Goal: Task Accomplishment & Management: Use online tool/utility

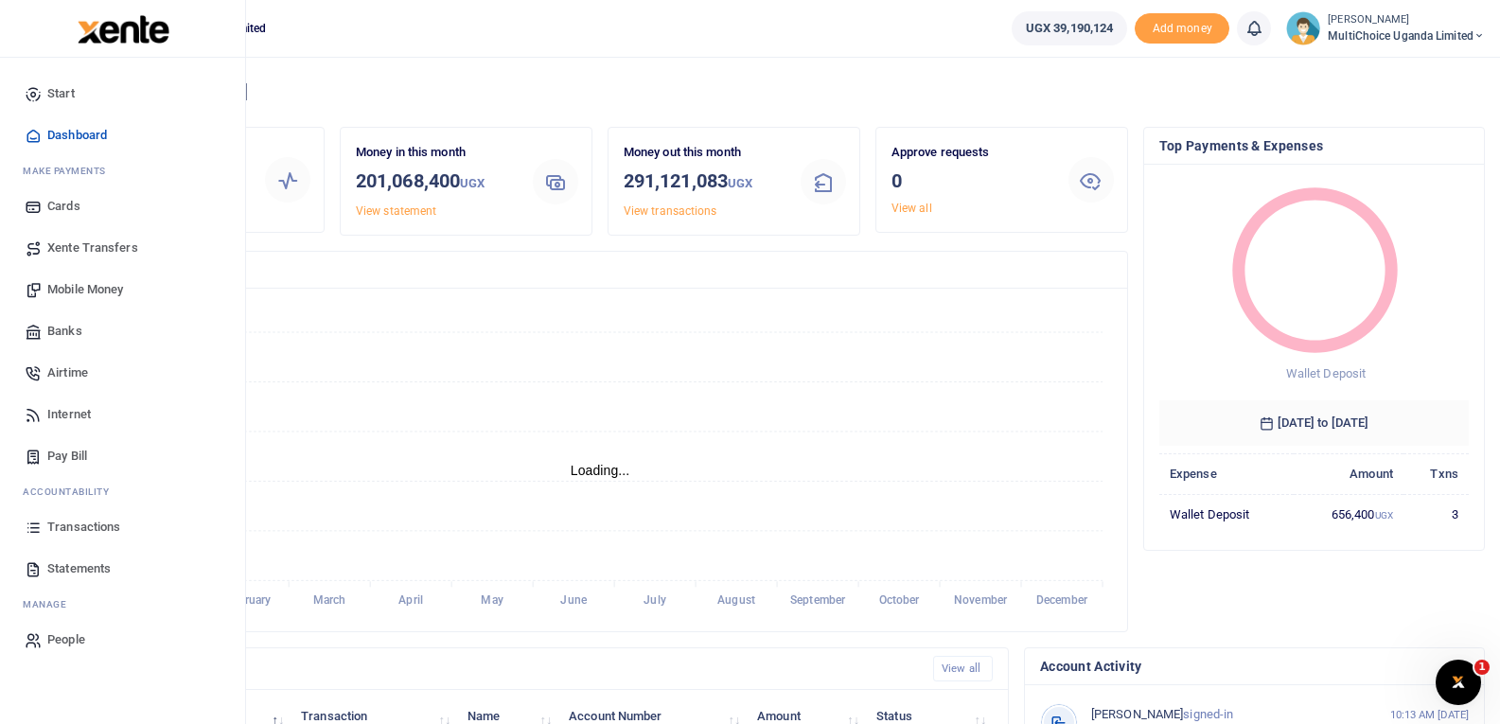
click at [67, 286] on span "Mobile Money" at bounding box center [85, 289] width 76 height 19
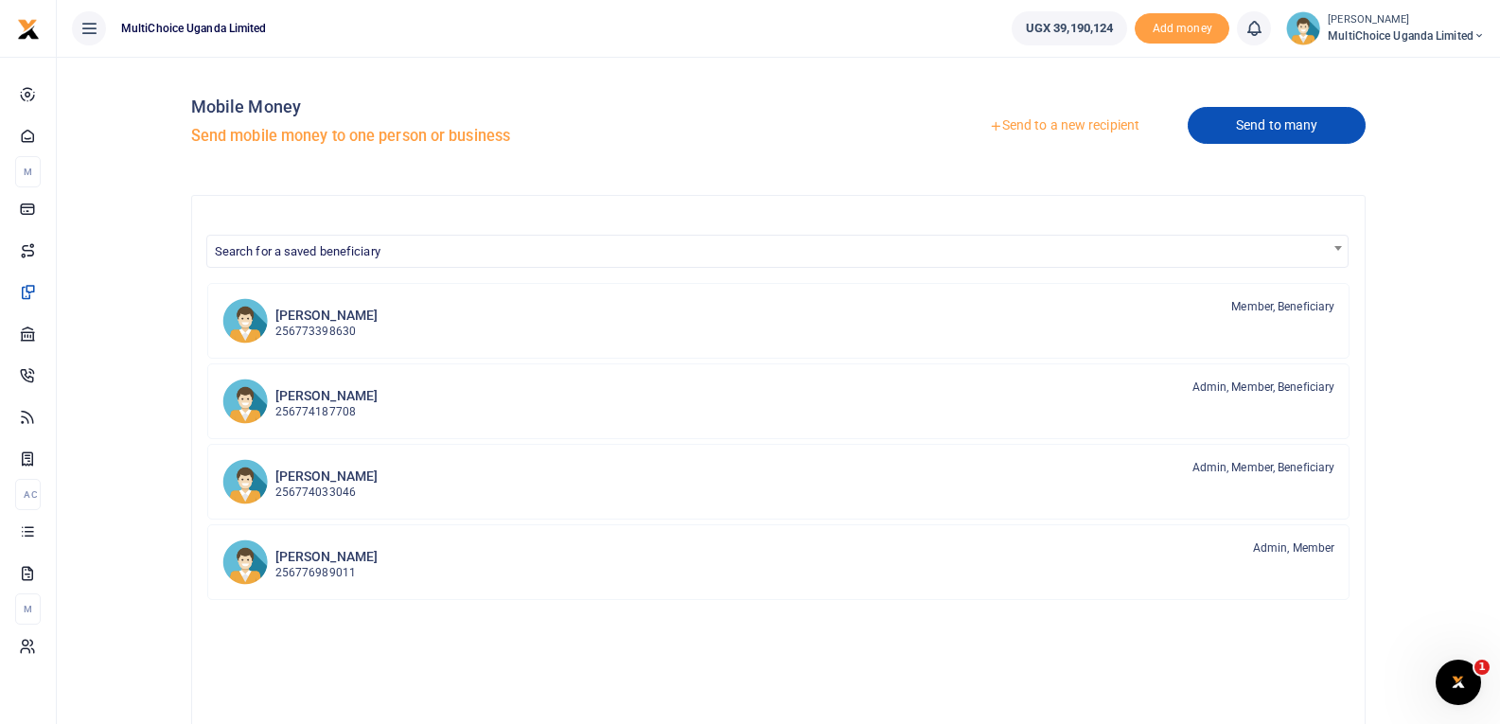
click at [1262, 122] on link "Send to many" at bounding box center [1276, 125] width 178 height 37
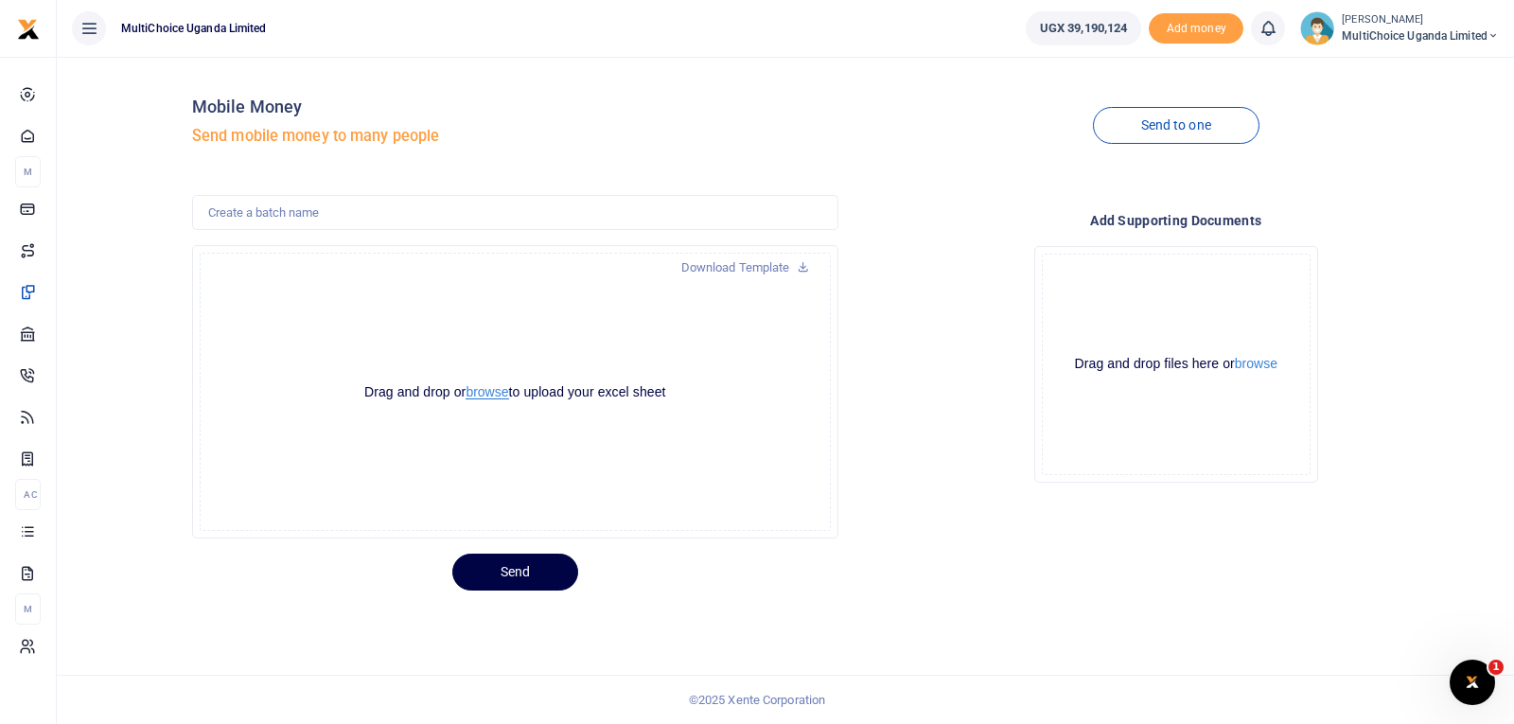
click at [501, 396] on button "browse" at bounding box center [486, 392] width 43 height 14
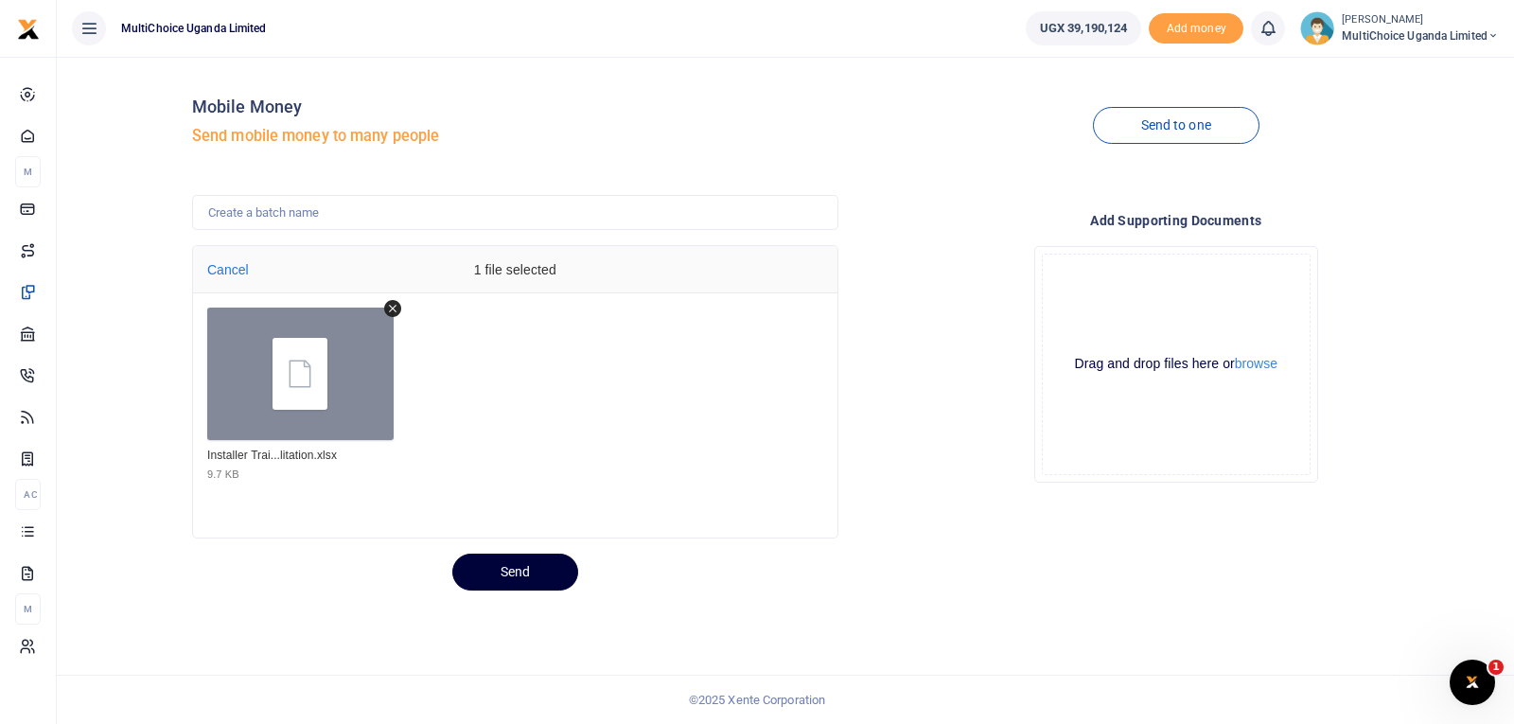
click at [509, 569] on button "Send" at bounding box center [515, 571] width 126 height 37
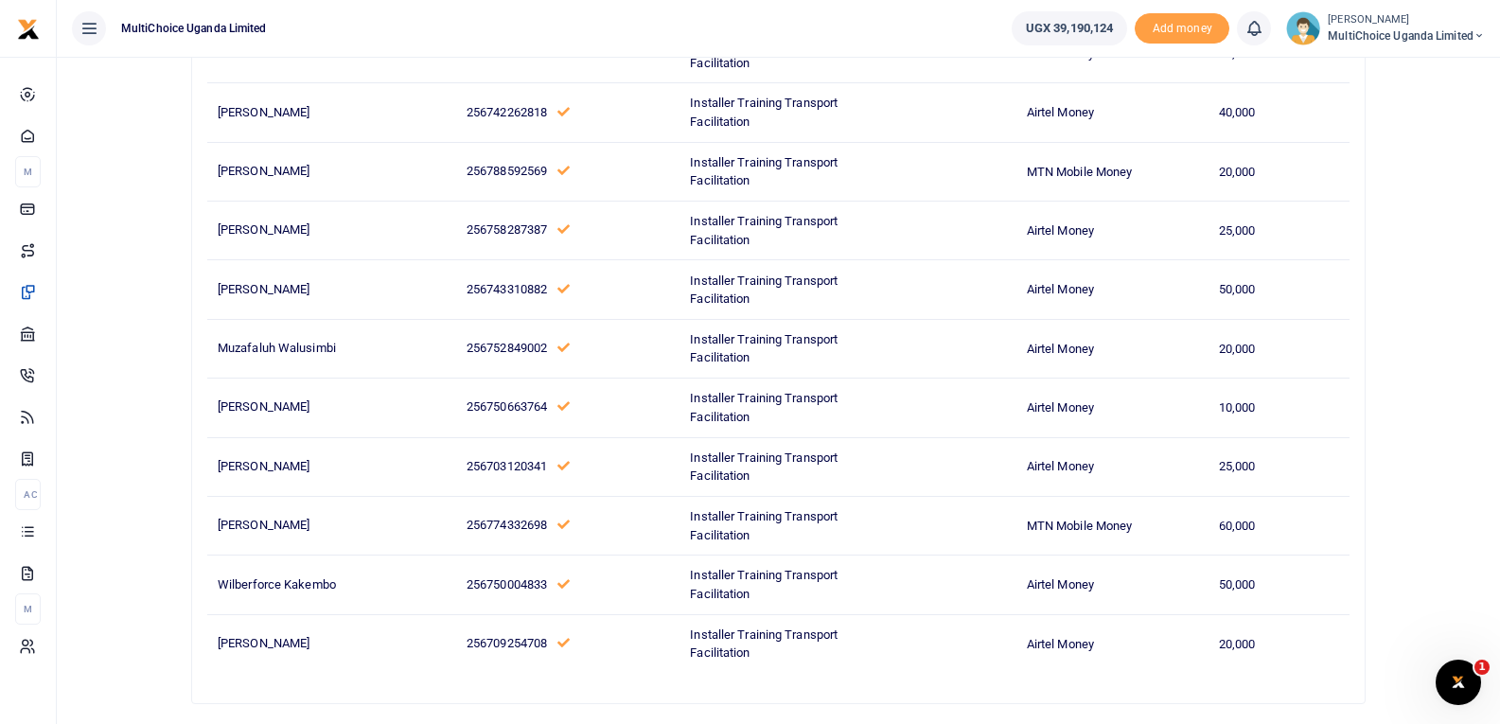
scroll to position [829, 0]
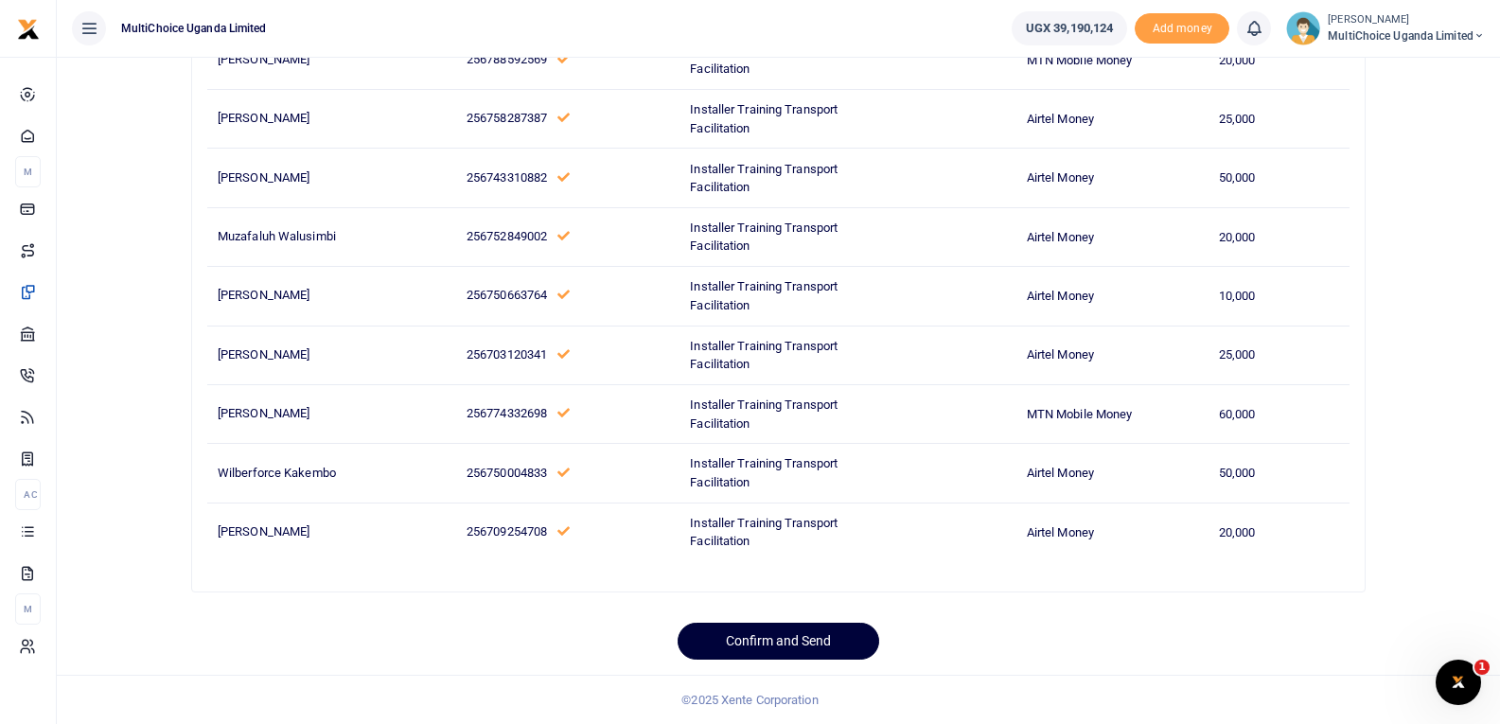
click at [821, 635] on button "Confirm and Send" at bounding box center [778, 641] width 202 height 37
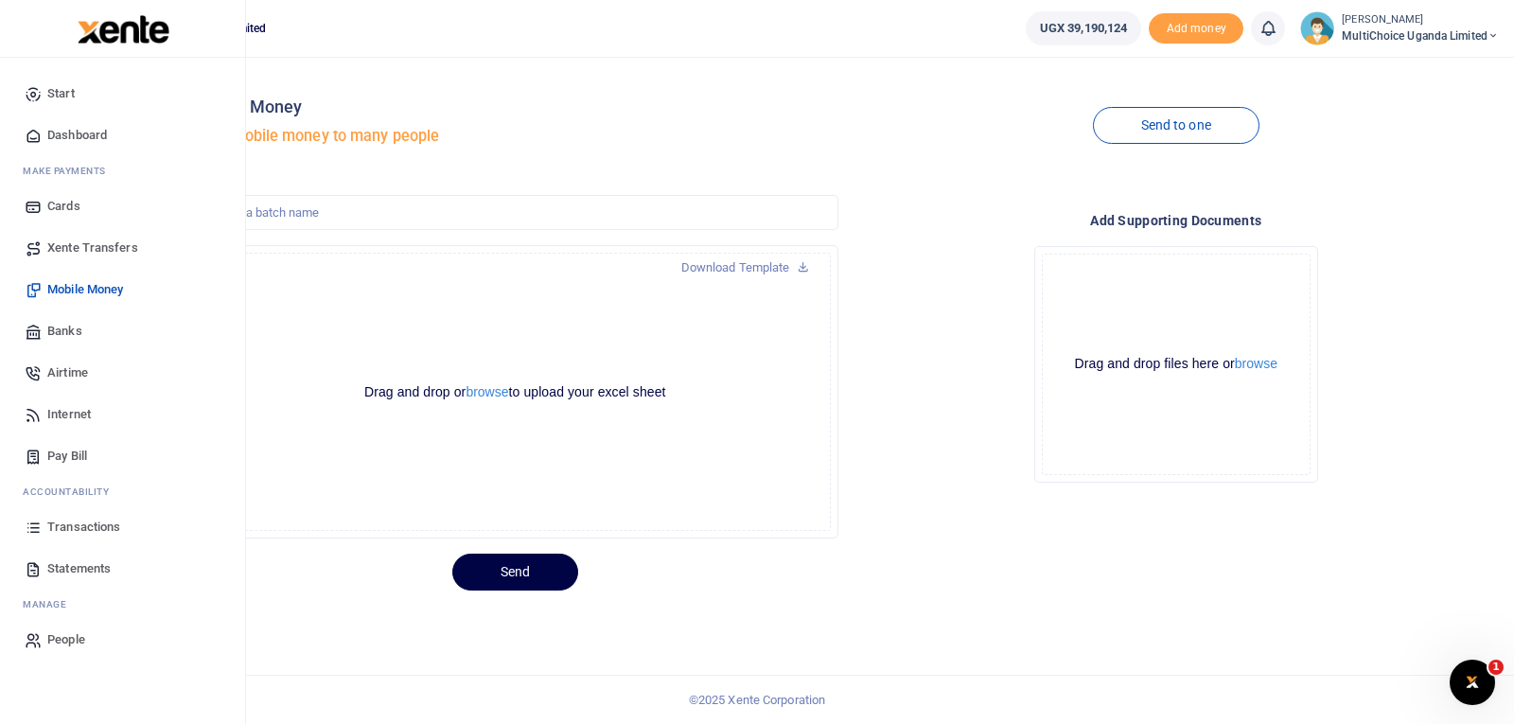
click at [65, 526] on span "Transactions" at bounding box center [83, 527] width 73 height 19
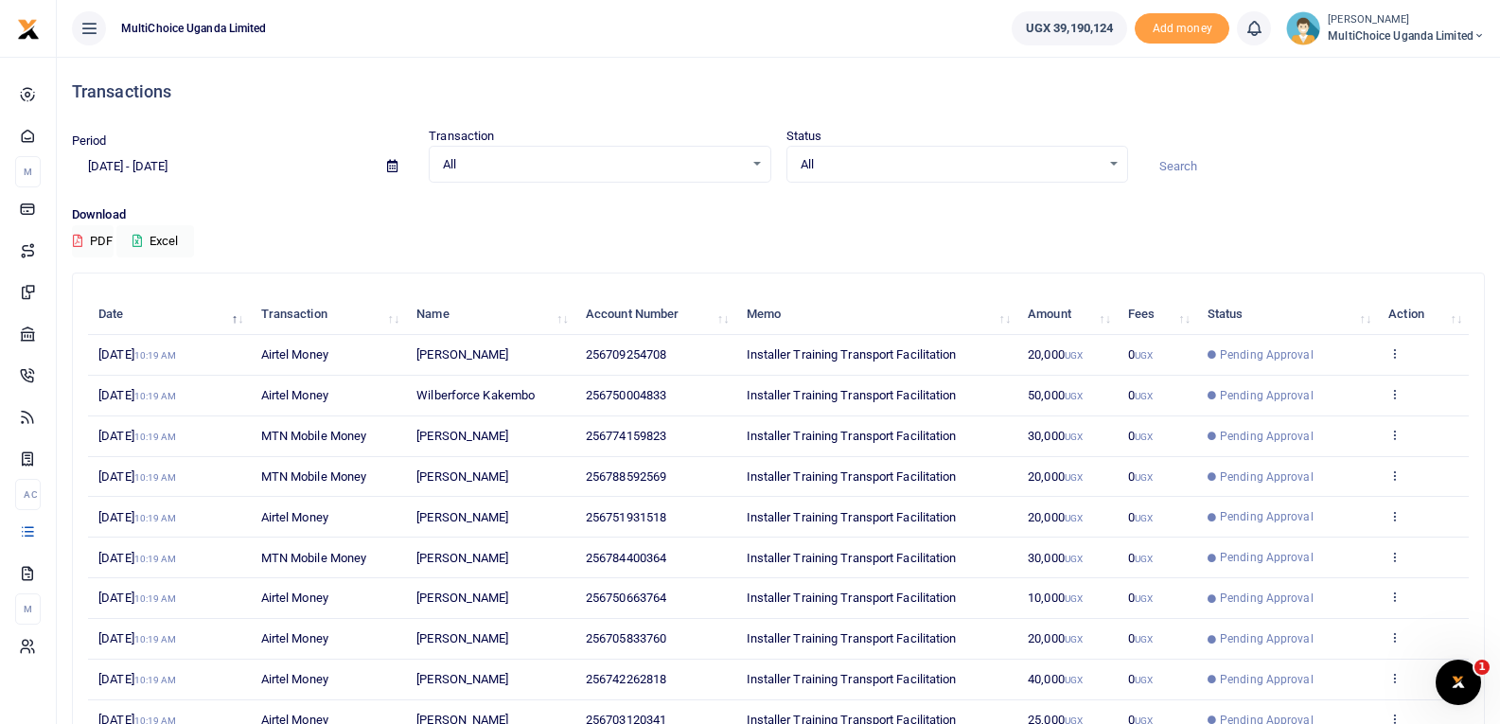
click at [1467, 43] on span "MultiChoice Uganda Limited" at bounding box center [1405, 35] width 157 height 17
click at [1443, 63] on link "Switch accounts" at bounding box center [1411, 69] width 149 height 26
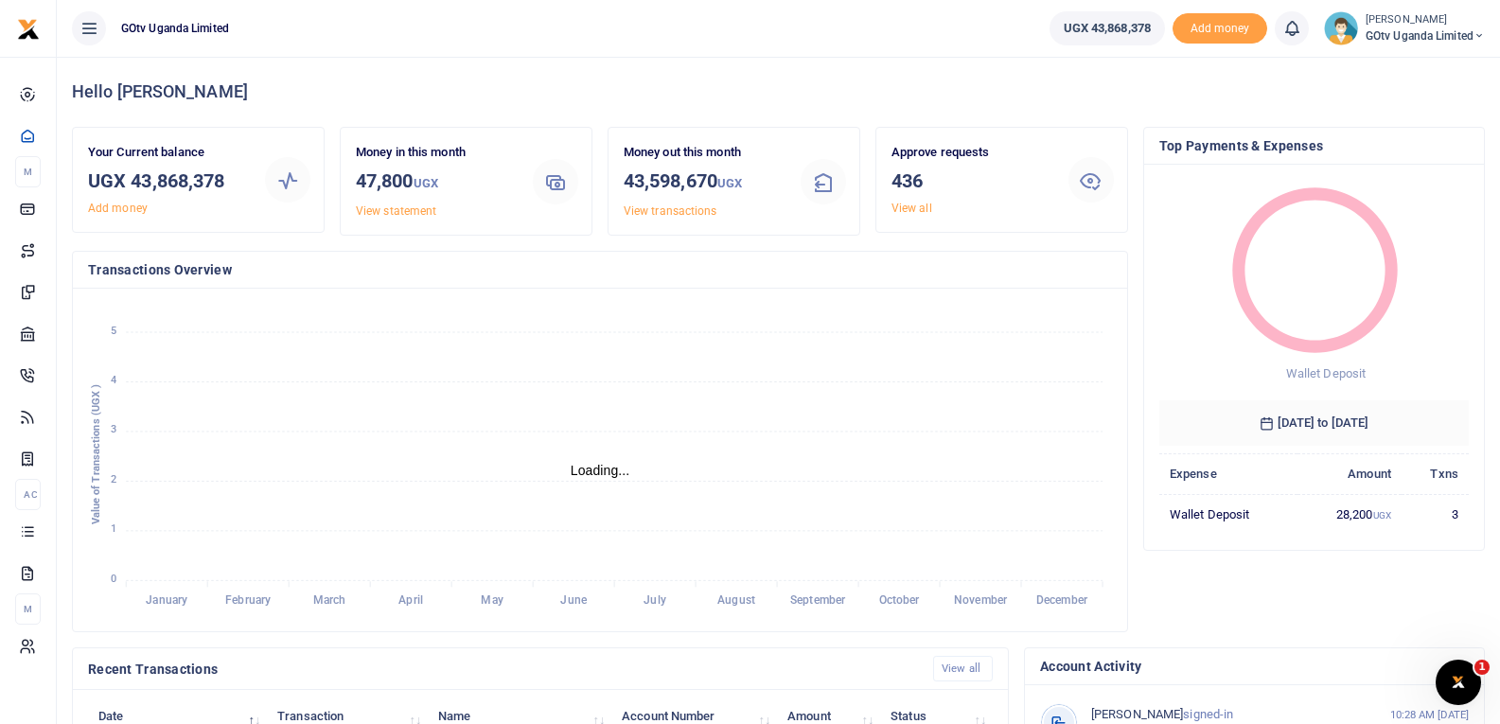
scroll to position [15, 15]
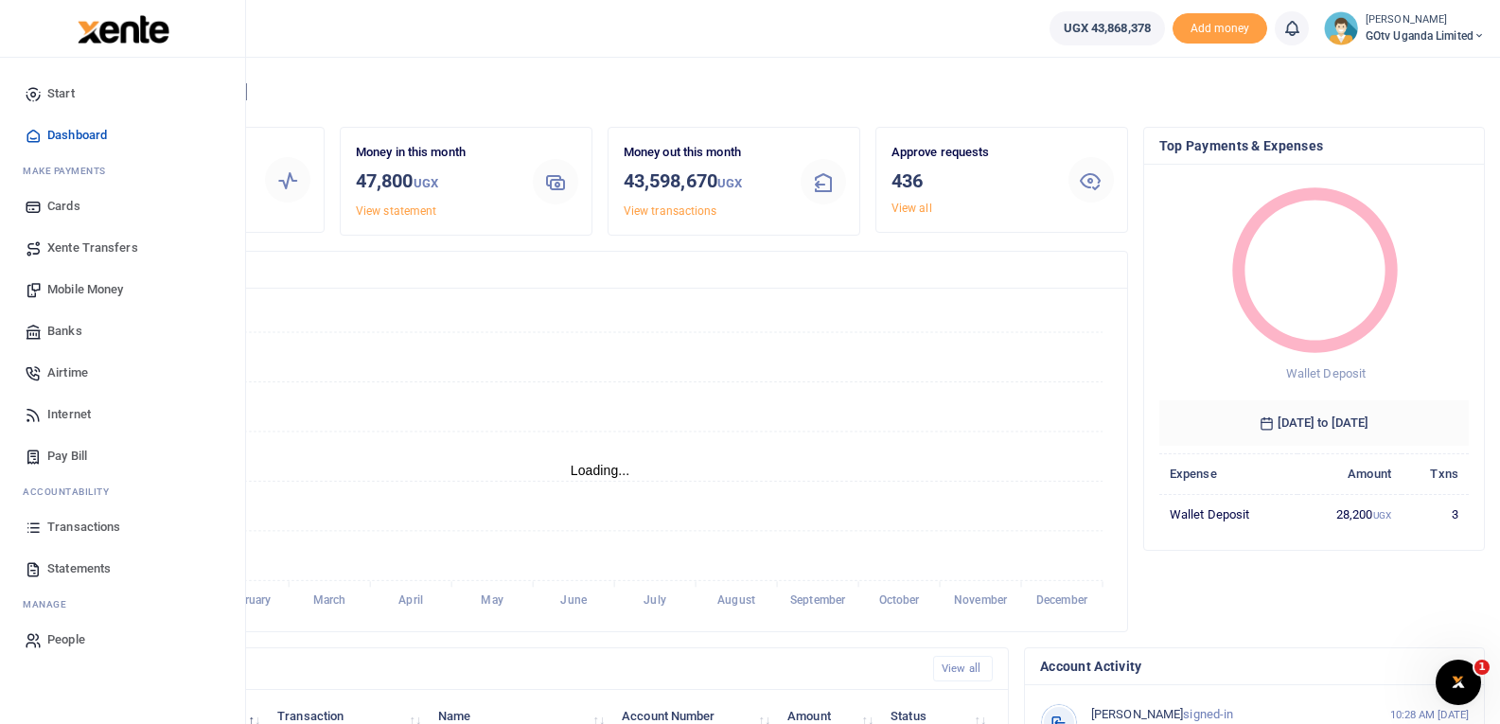
click at [75, 285] on span "Mobile Money" at bounding box center [85, 289] width 76 height 19
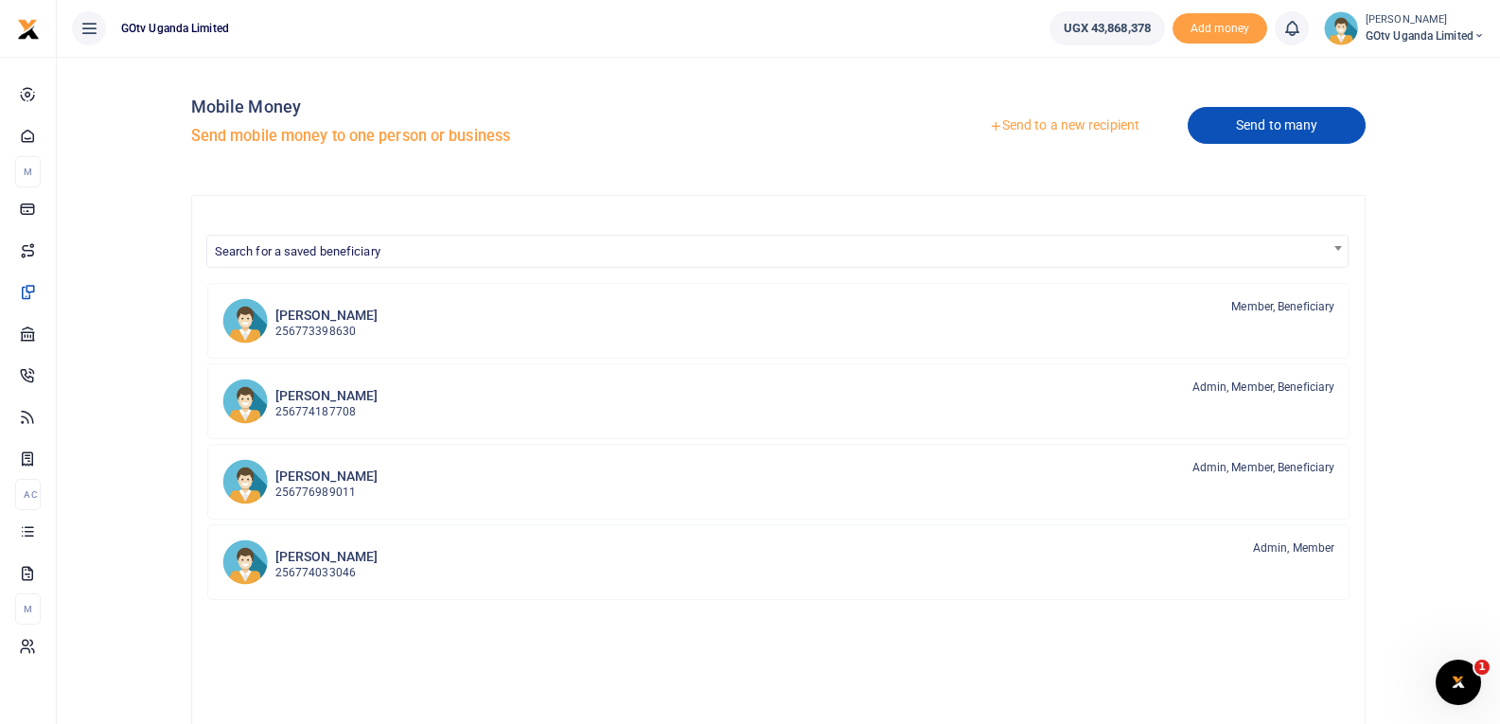
click at [1276, 131] on link "Send to many" at bounding box center [1276, 125] width 178 height 37
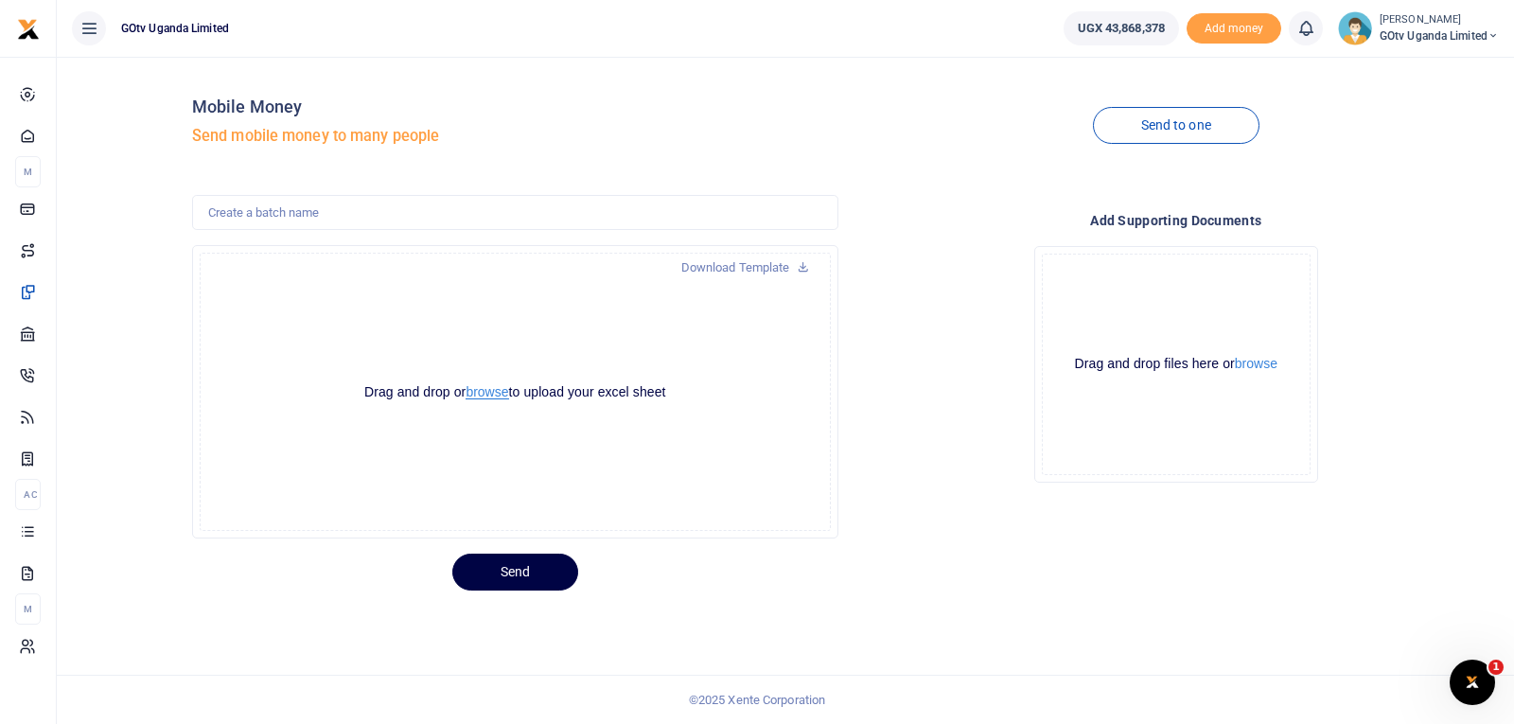
click at [490, 392] on button "browse" at bounding box center [486, 392] width 43 height 14
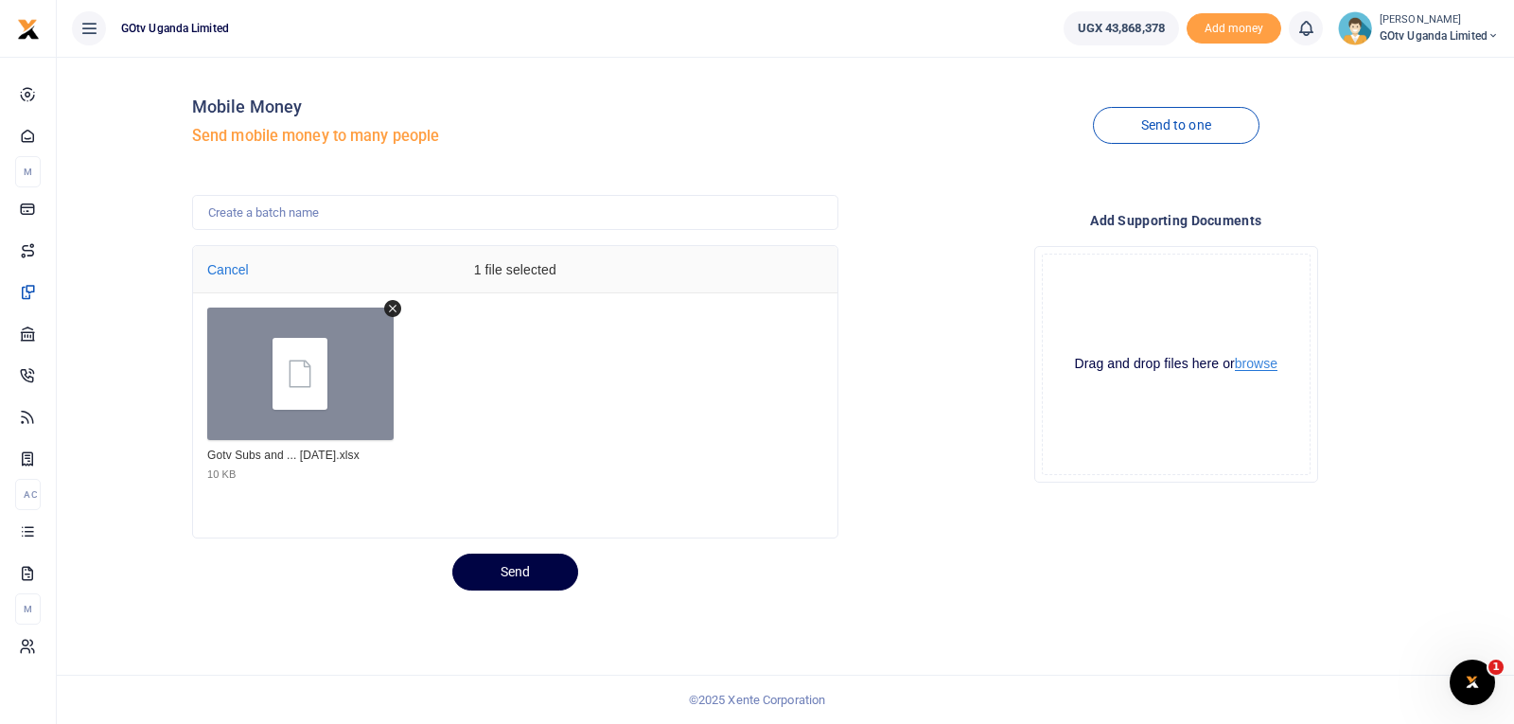
click at [1262, 366] on button "browse" at bounding box center [1256, 364] width 43 height 14
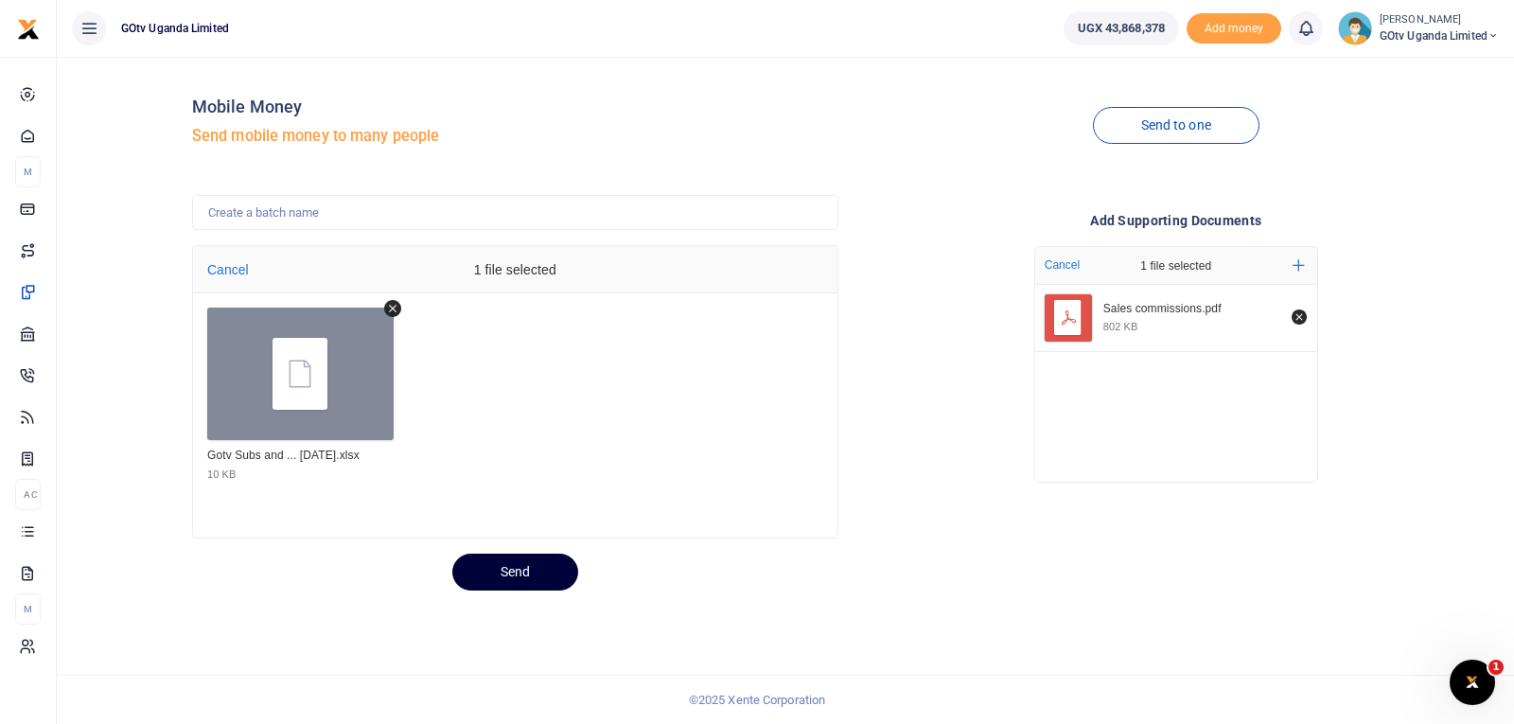
click at [529, 577] on button "Send" at bounding box center [515, 571] width 126 height 37
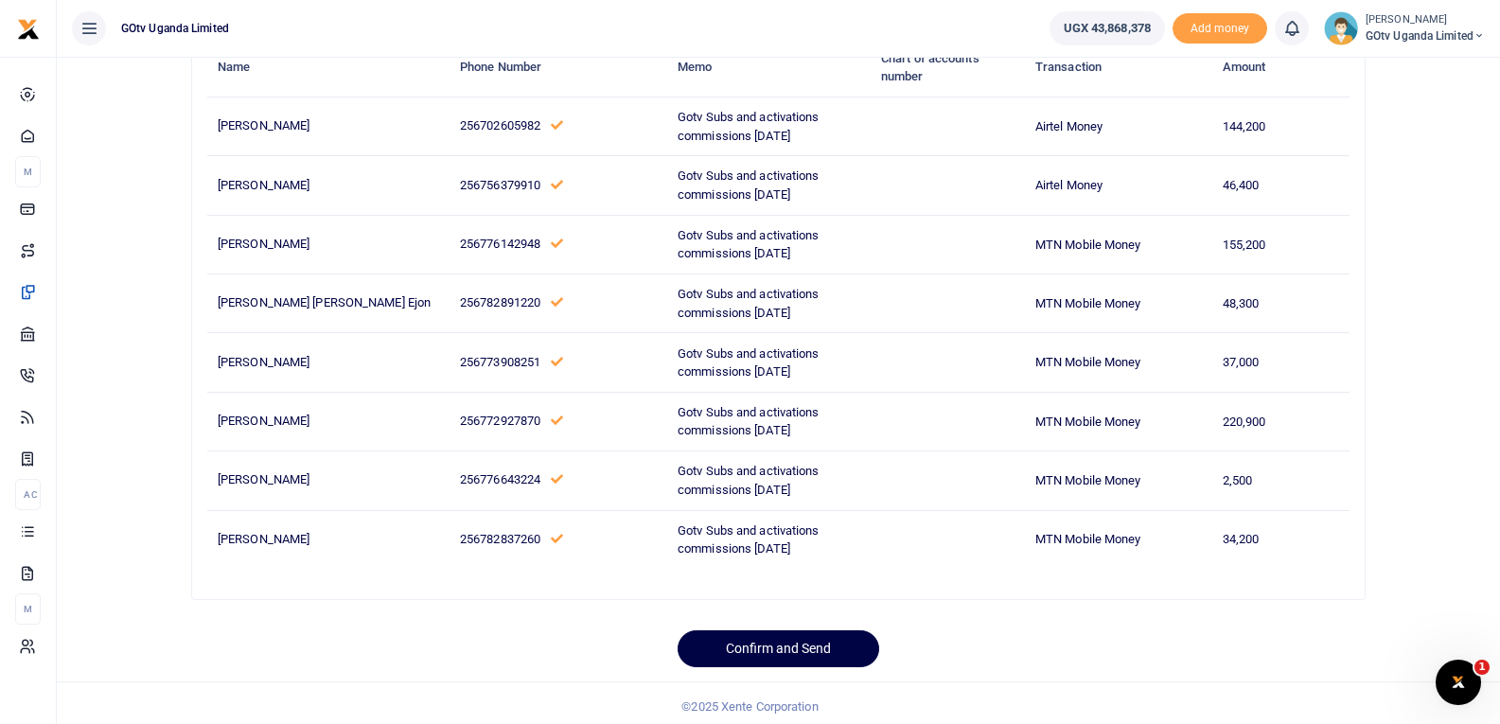
scroll to position [180, 0]
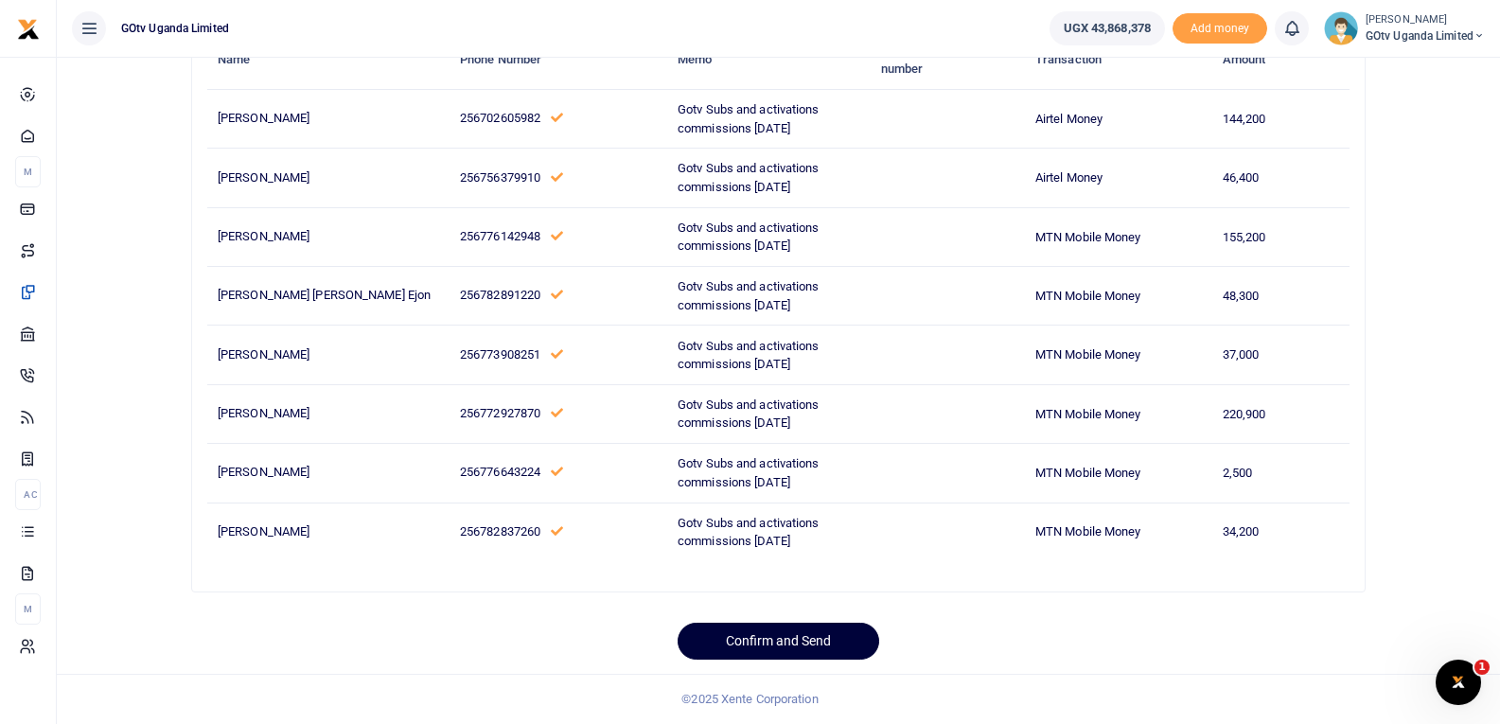
click at [817, 650] on button "Confirm and Send" at bounding box center [778, 641] width 202 height 37
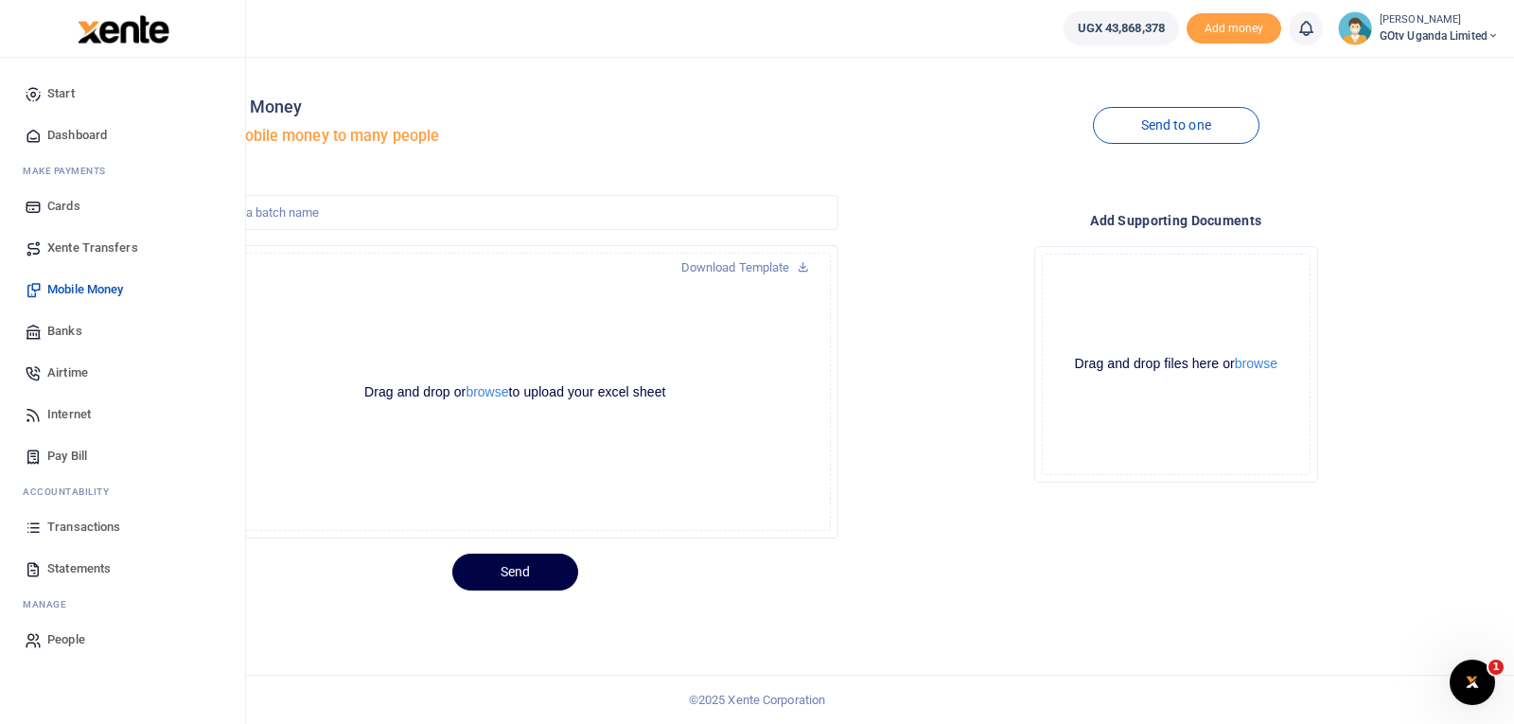
click at [100, 532] on span "Transactions" at bounding box center [83, 527] width 73 height 19
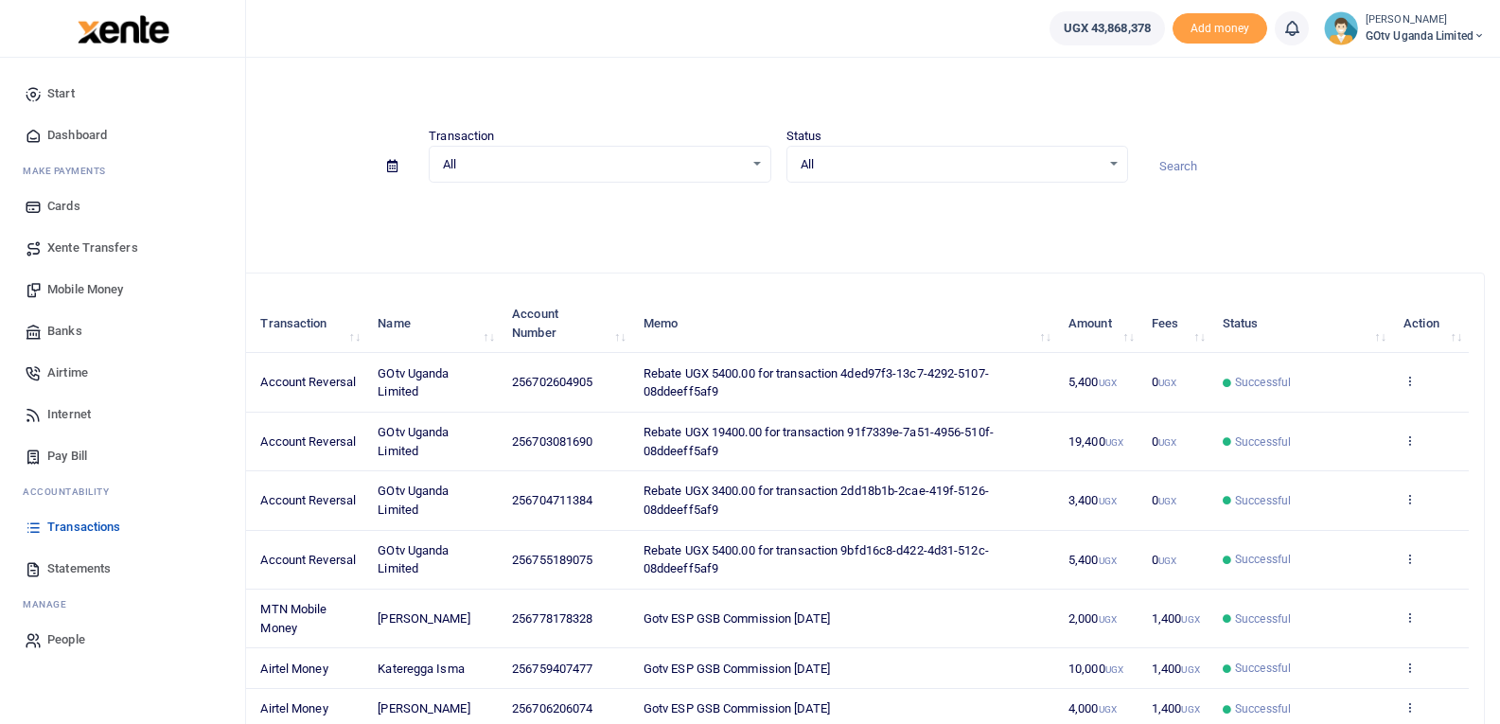
click at [90, 523] on span "Transactions" at bounding box center [83, 527] width 73 height 19
click at [44, 530] on link "Transactions" at bounding box center [122, 527] width 215 height 42
click at [70, 533] on span "Transactions" at bounding box center [83, 527] width 73 height 19
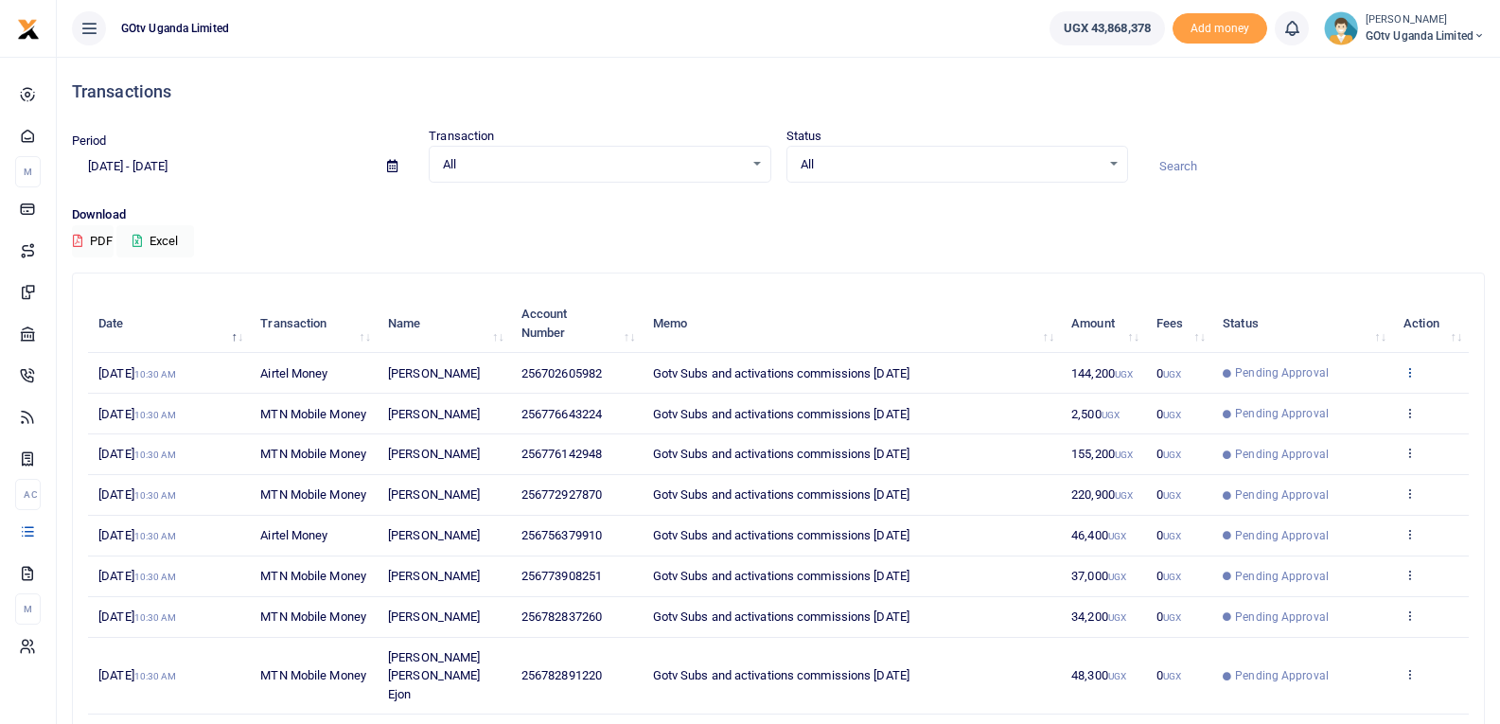
click at [1409, 374] on icon at bounding box center [1409, 371] width 12 height 13
click at [1330, 399] on link "View details" at bounding box center [1339, 404] width 149 height 26
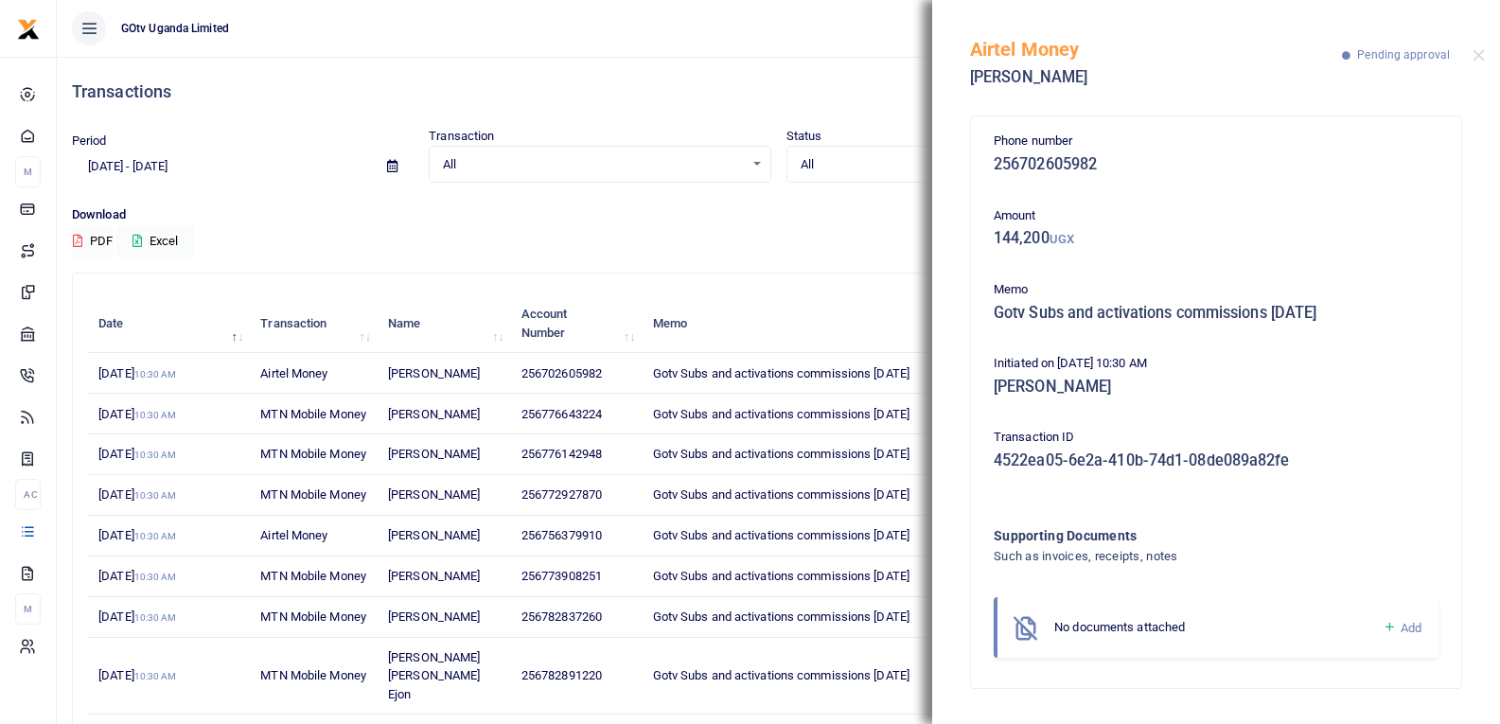
click at [607, 516] on td "256772927870" at bounding box center [577, 495] width 132 height 41
click at [1480, 50] on button "Close" at bounding box center [1478, 55] width 12 height 12
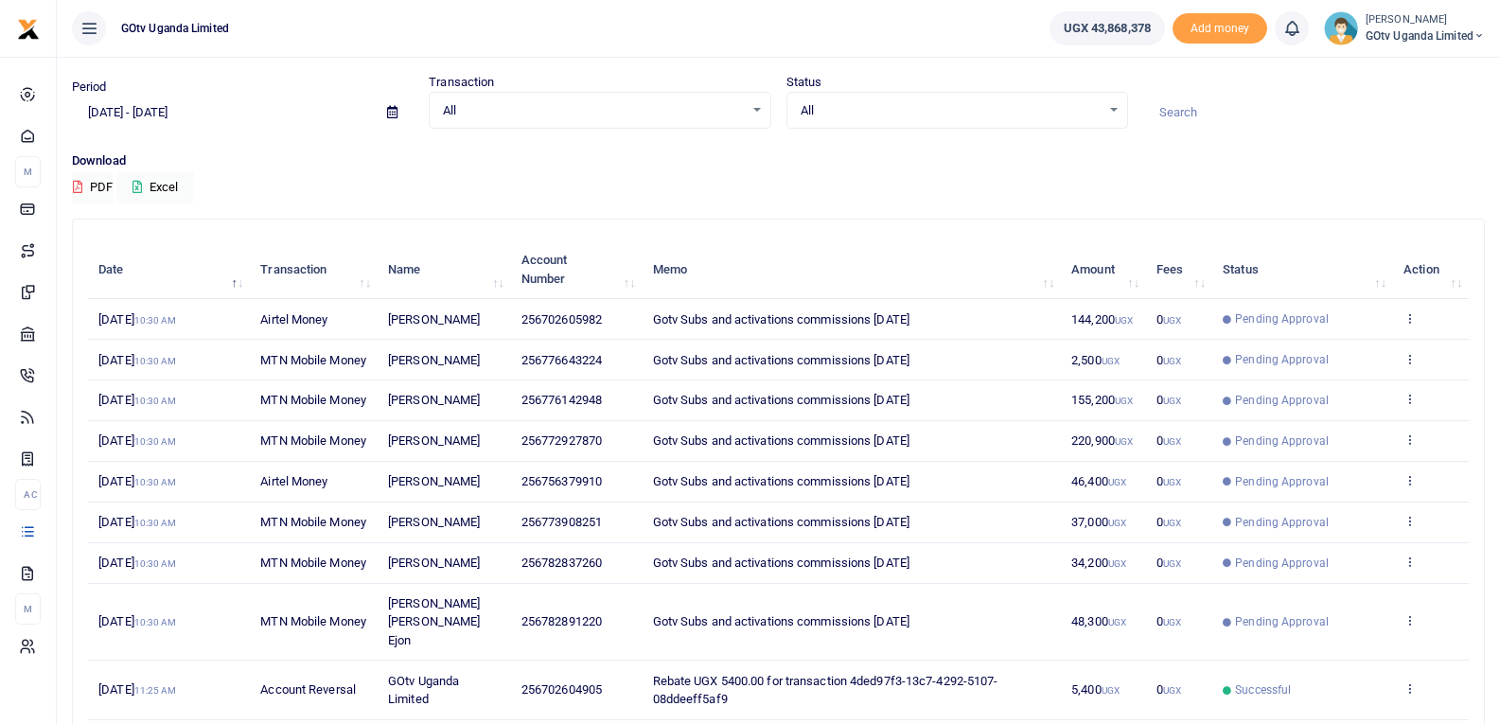
scroll to position [189, 0]
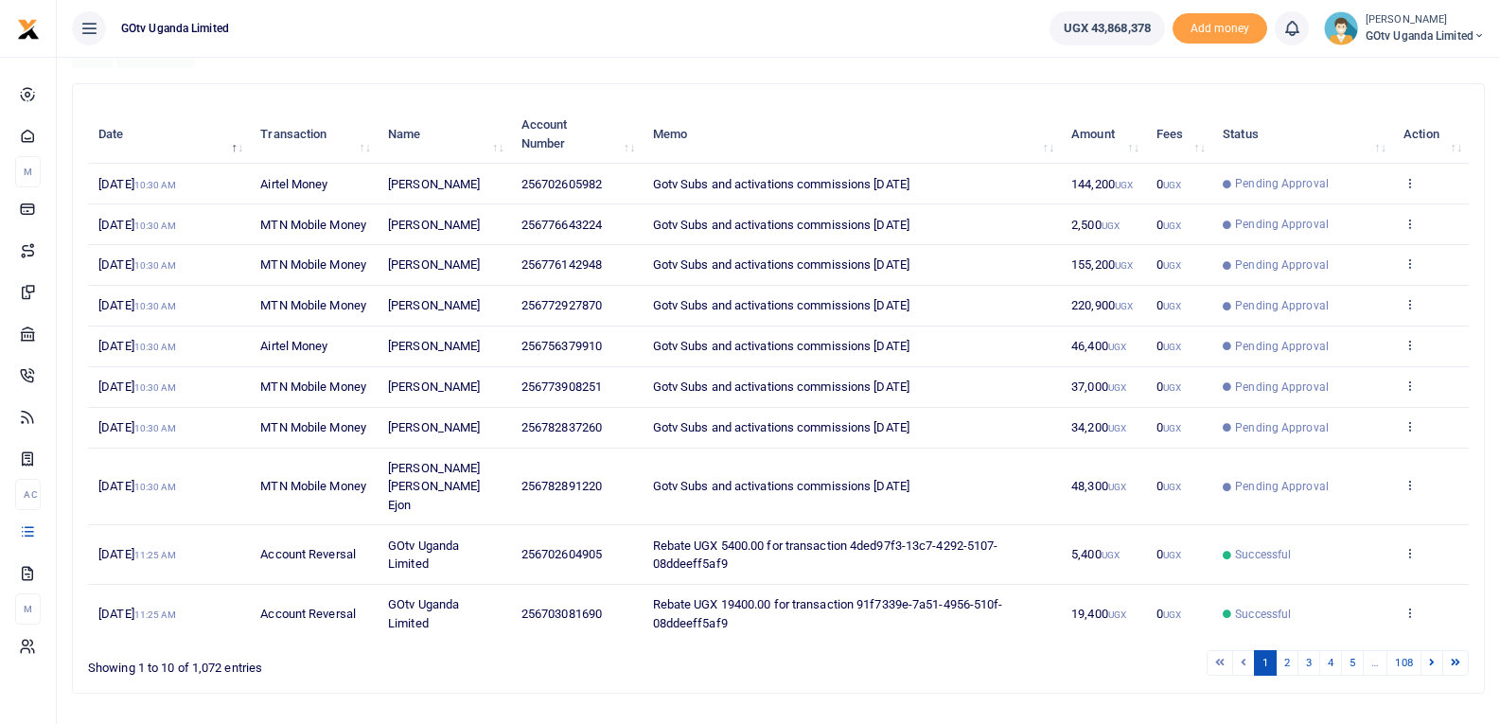
click at [1416, 526] on td "View details Send again" at bounding box center [1431, 487] width 76 height 78
click at [1407, 491] on icon at bounding box center [1409, 484] width 12 height 13
click at [1385, 589] on link "View details" at bounding box center [1339, 600] width 149 height 26
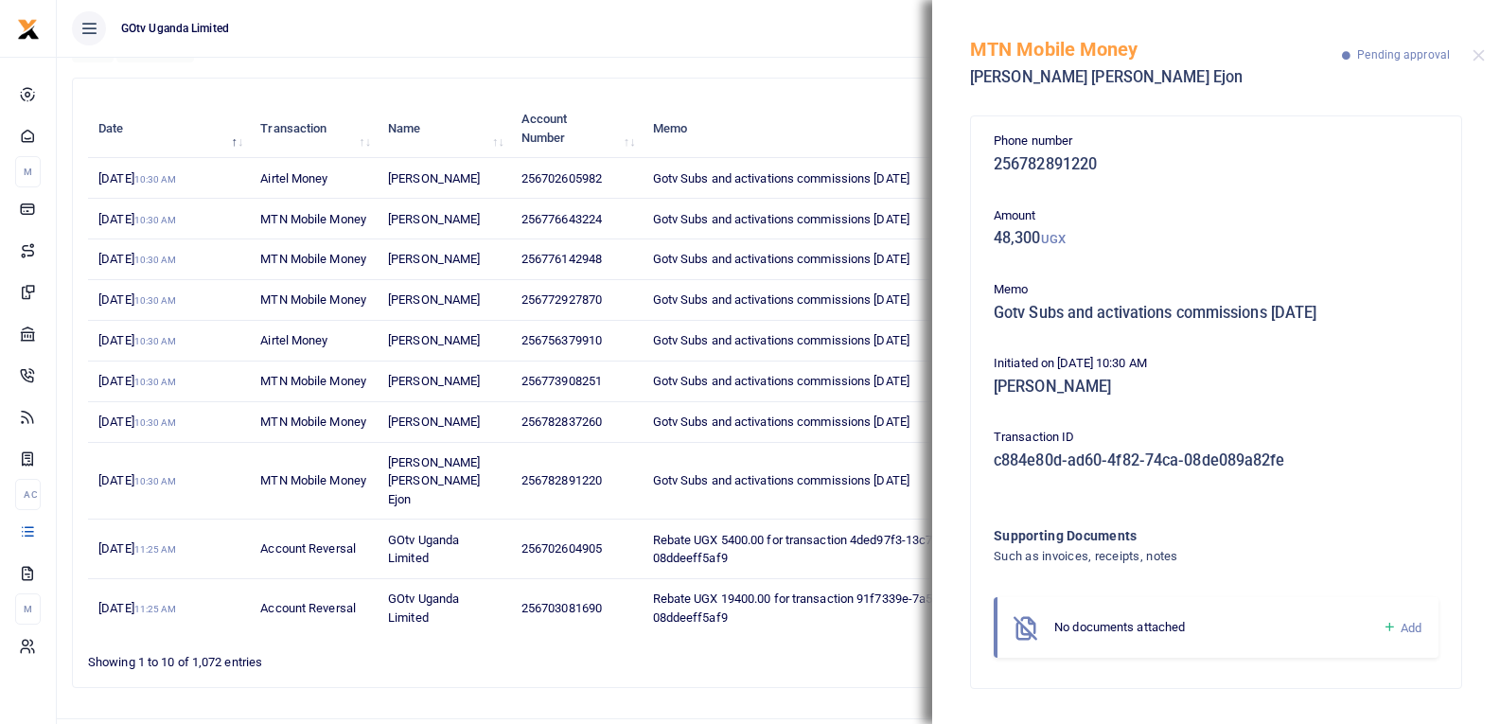
scroll to position [0, 0]
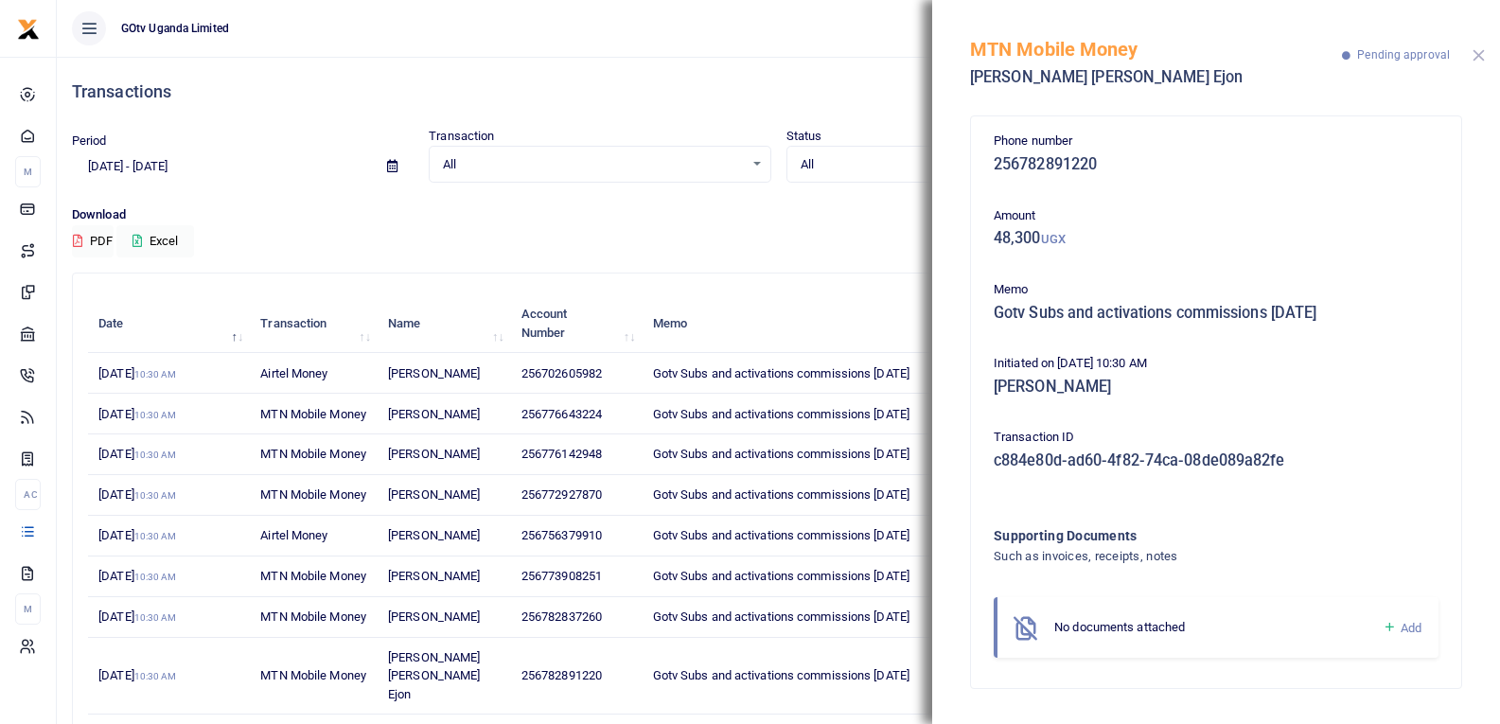
click at [1479, 55] on button "Close" at bounding box center [1478, 55] width 12 height 12
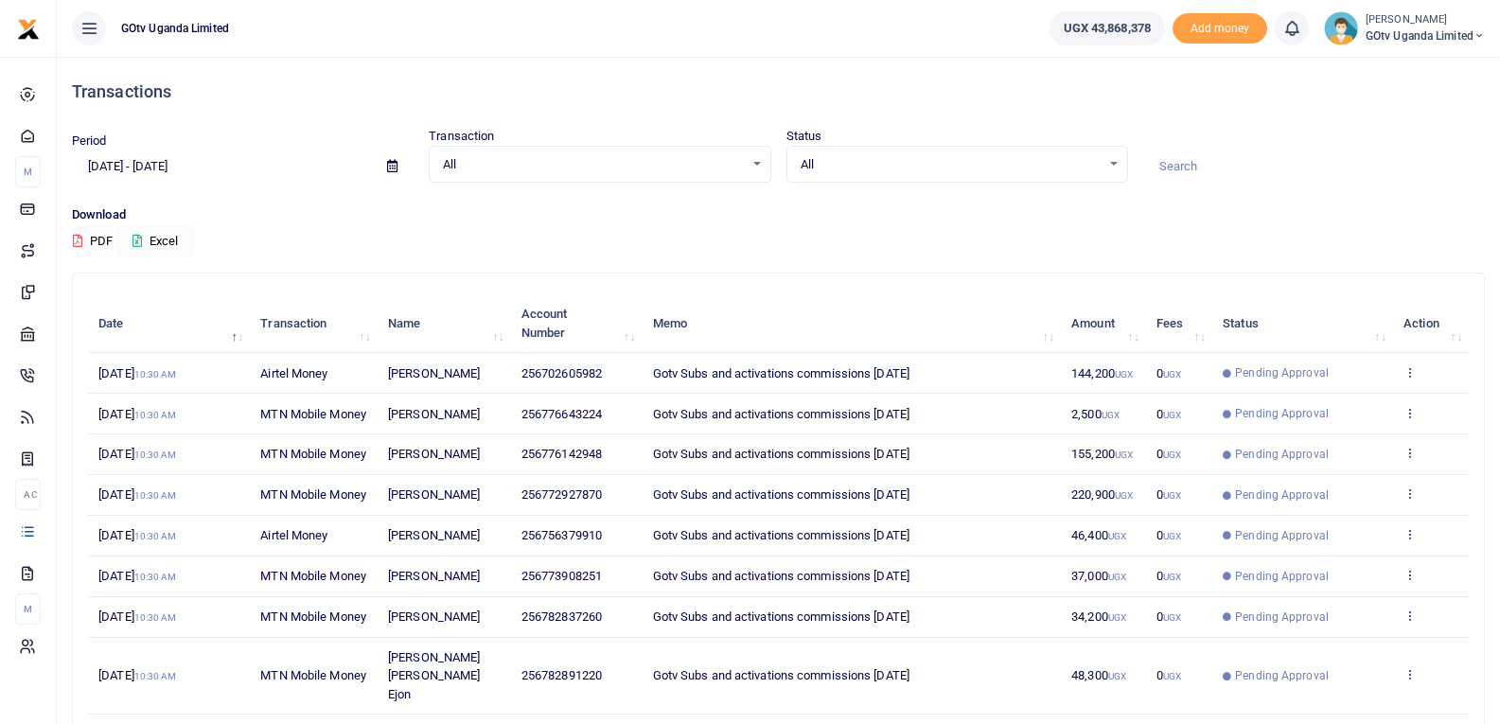
click at [1406, 430] on td "View details Send again" at bounding box center [1431, 414] width 76 height 41
click at [1407, 419] on icon at bounding box center [1409, 412] width 12 height 13
click at [1347, 457] on link "View details" at bounding box center [1339, 453] width 149 height 26
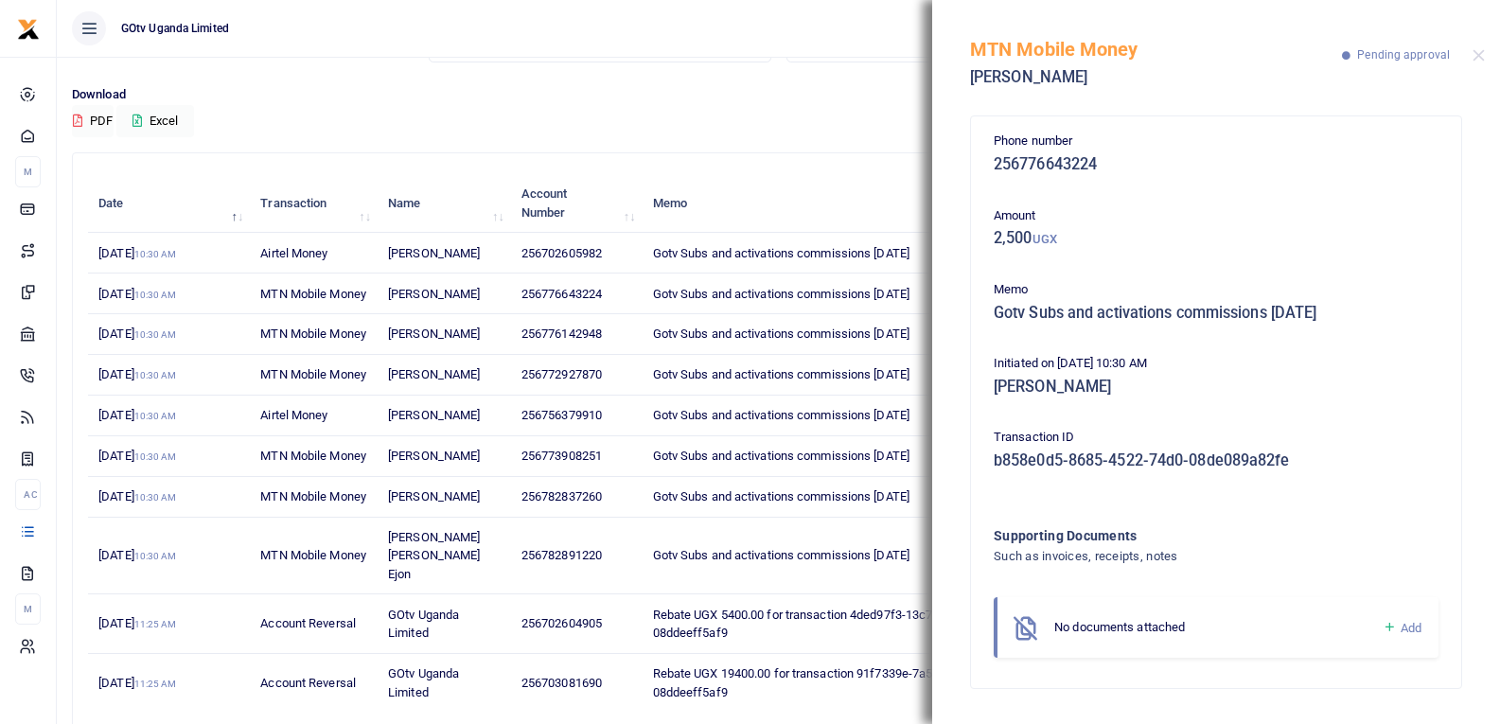
scroll to position [312, 0]
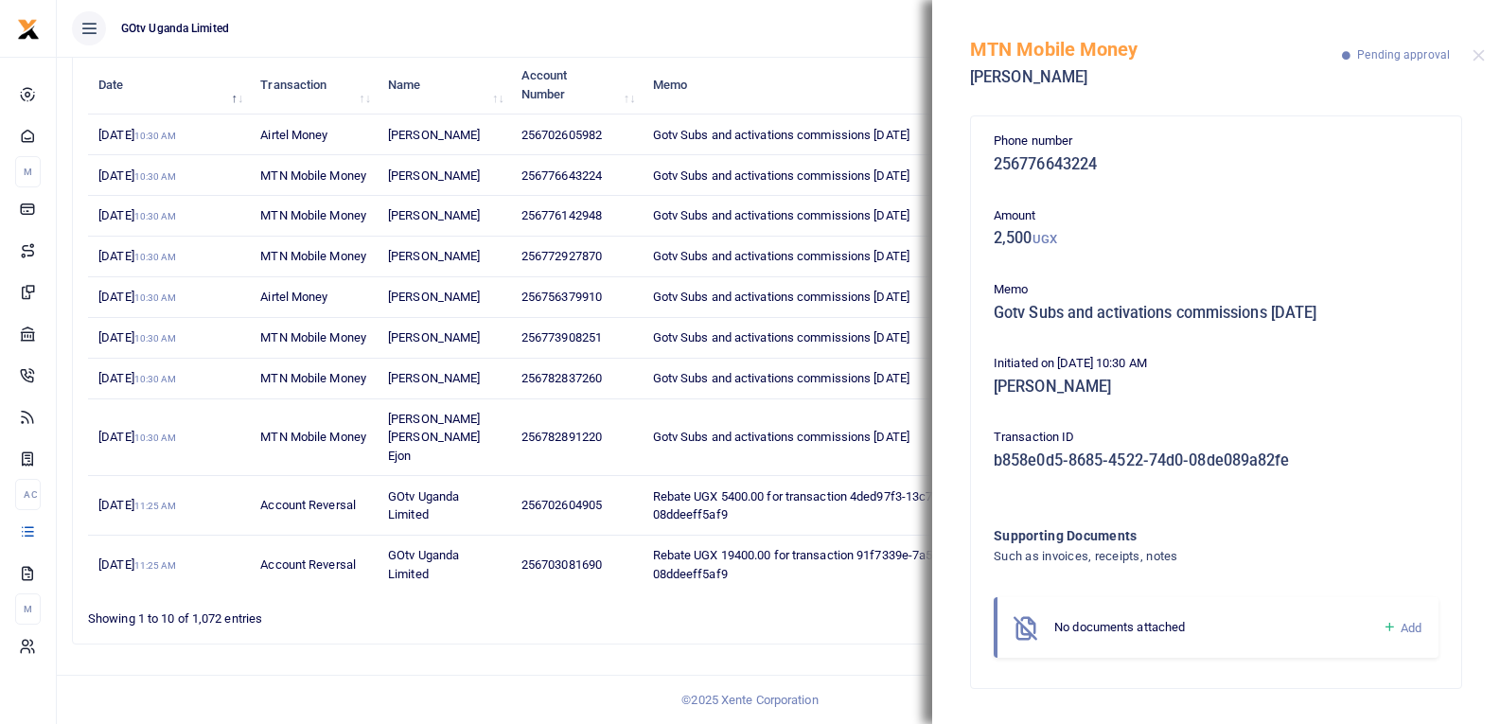
click at [800, 397] on td "Gotv Subs and activations commissions [DATE]" at bounding box center [850, 379] width 419 height 41
click at [1478, 50] on button "Close" at bounding box center [1478, 55] width 12 height 12
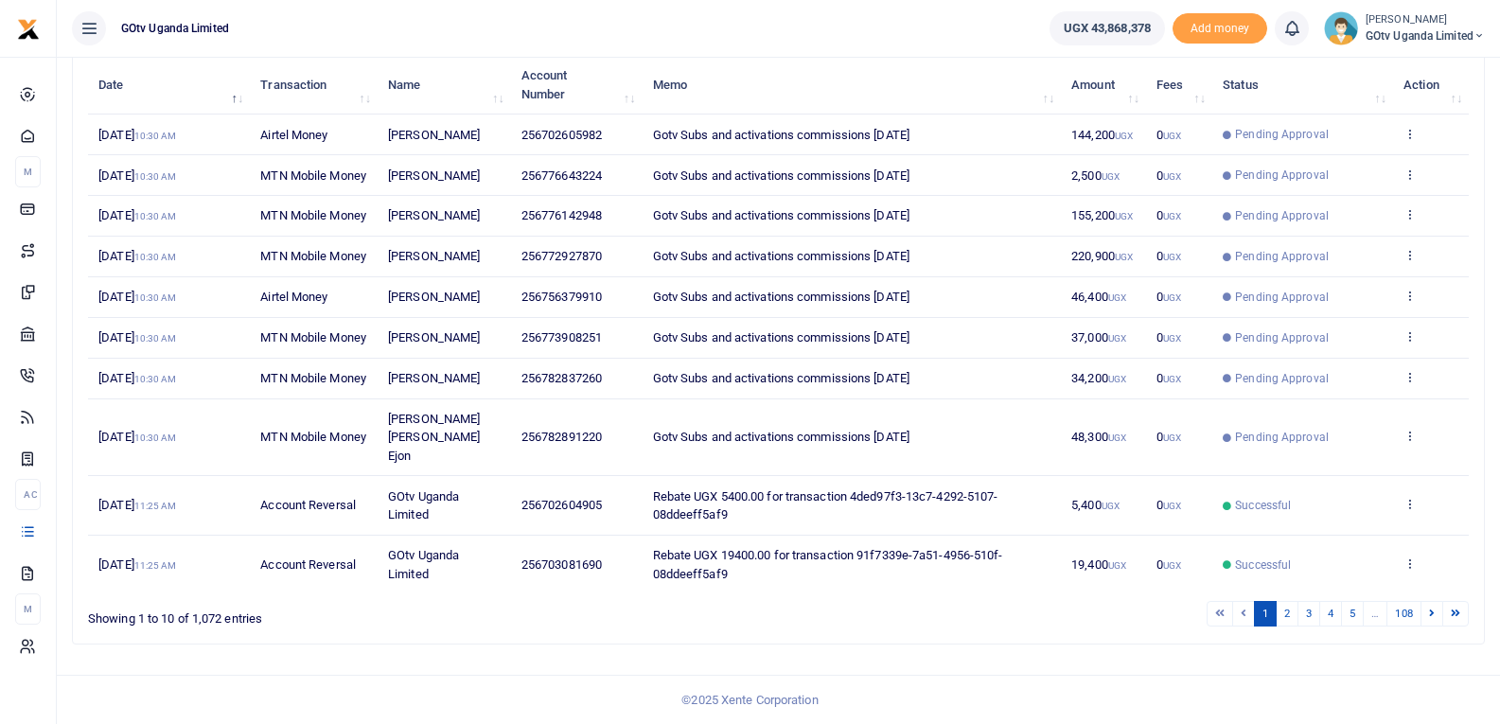
scroll to position [0, 0]
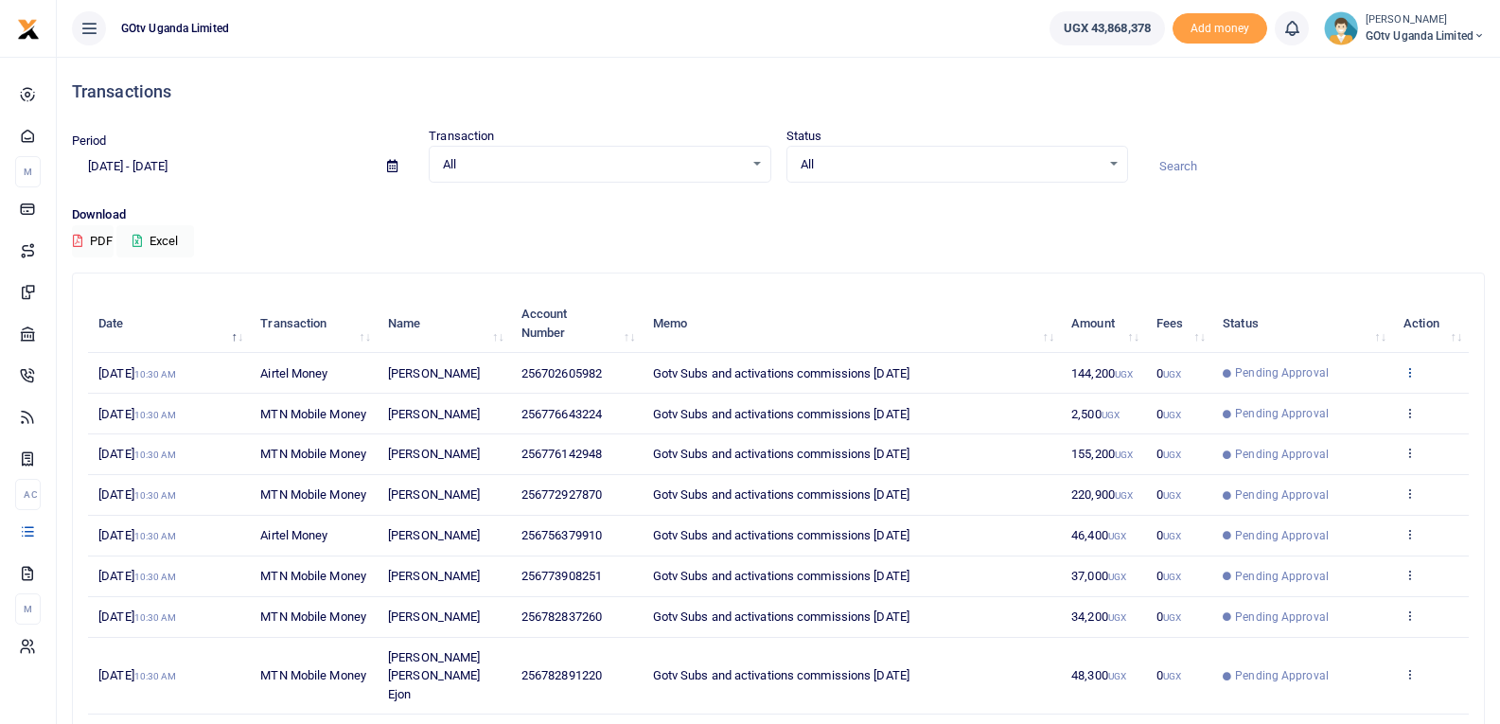
click at [1411, 379] on link at bounding box center [1409, 373] width 12 height 14
click at [1349, 399] on link "View details" at bounding box center [1339, 404] width 149 height 26
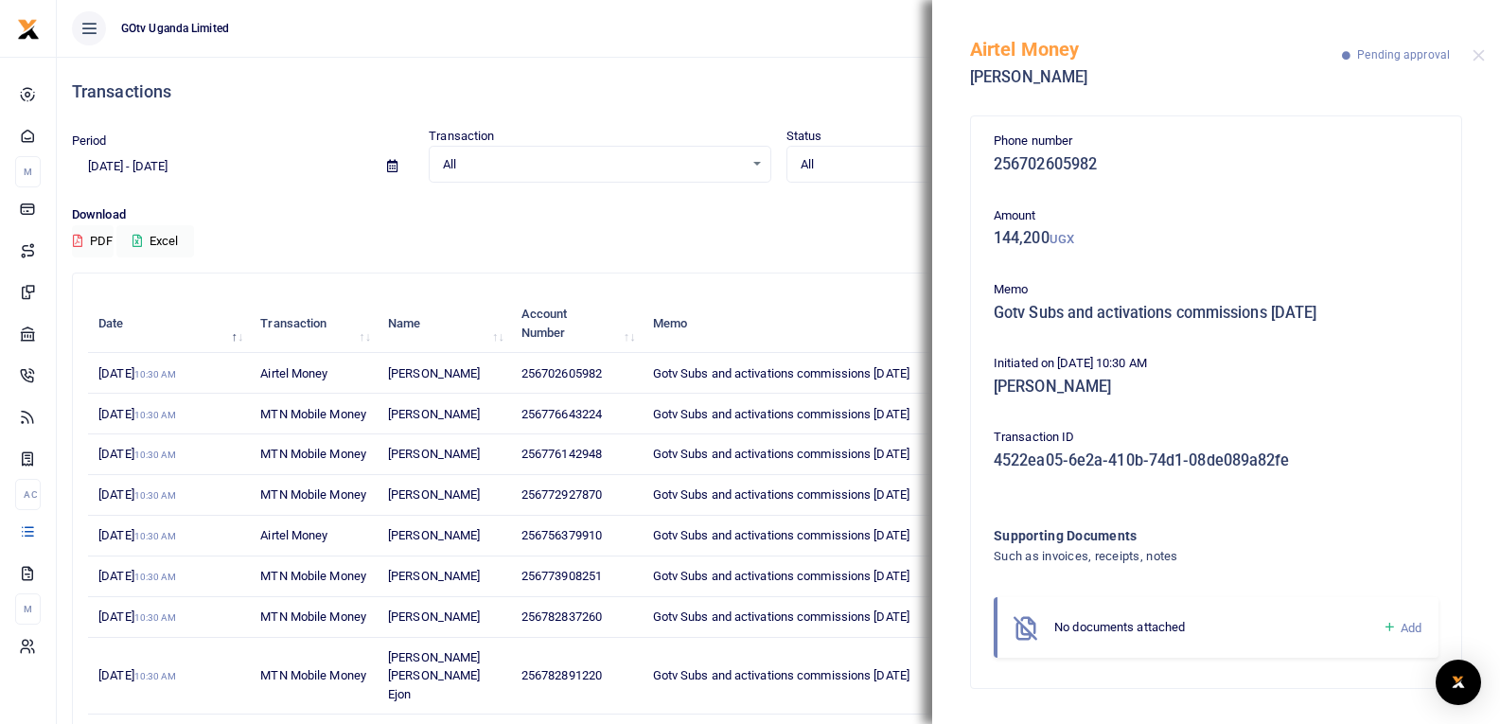
click at [1390, 632] on icon at bounding box center [1389, 627] width 14 height 17
click at [1388, 627] on icon at bounding box center [1389, 627] width 14 height 17
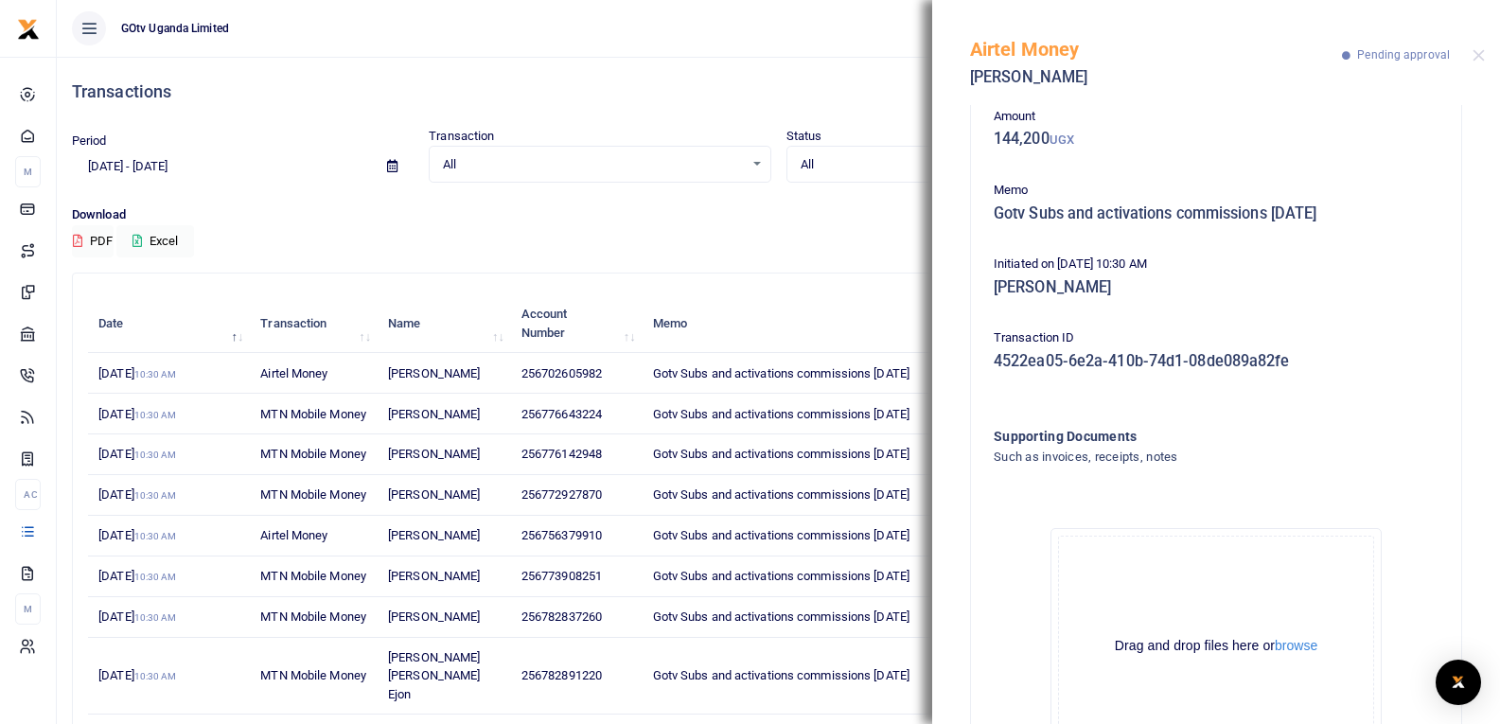
scroll to position [209, 0]
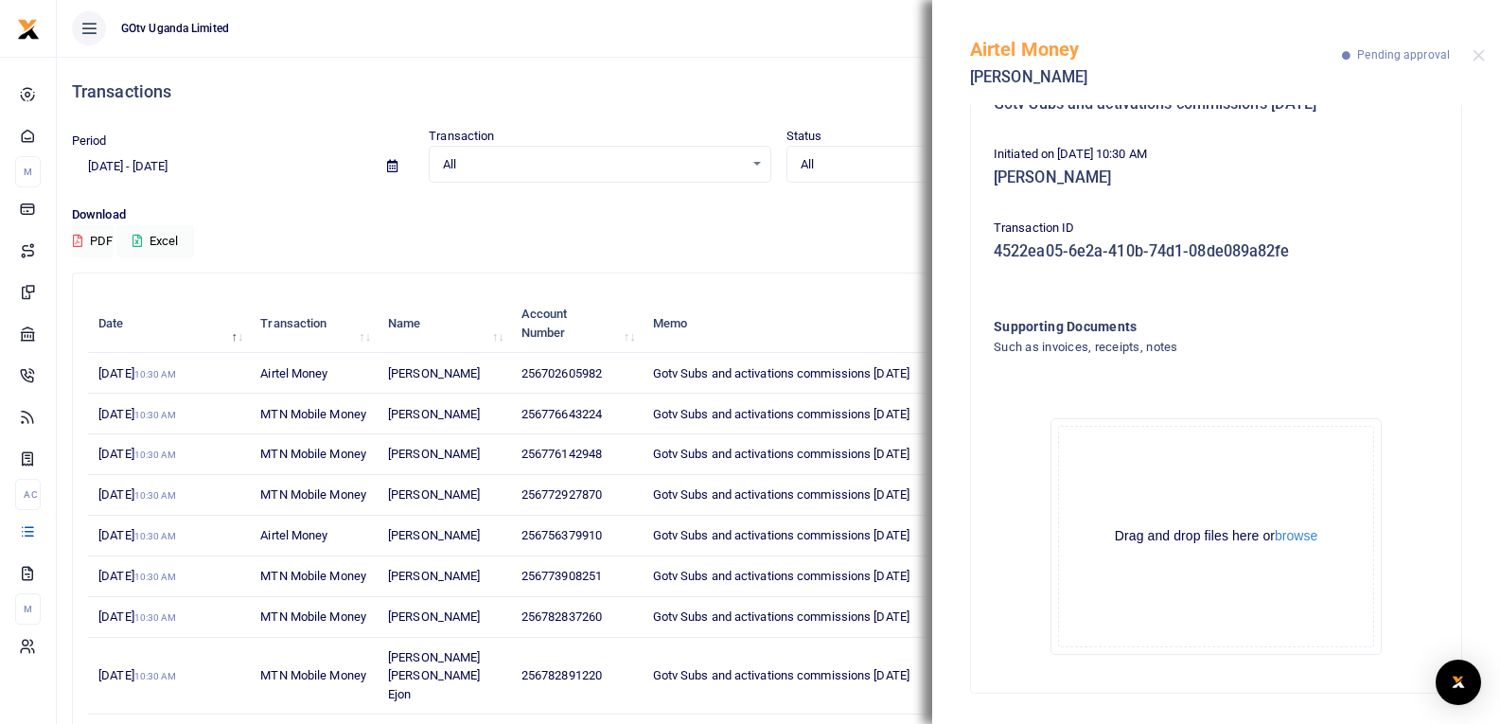
click at [1315, 538] on div "Drag and drop files here or browse" at bounding box center [1216, 536] width 314 height 18
click at [1312, 538] on button "browse" at bounding box center [1295, 536] width 43 height 14
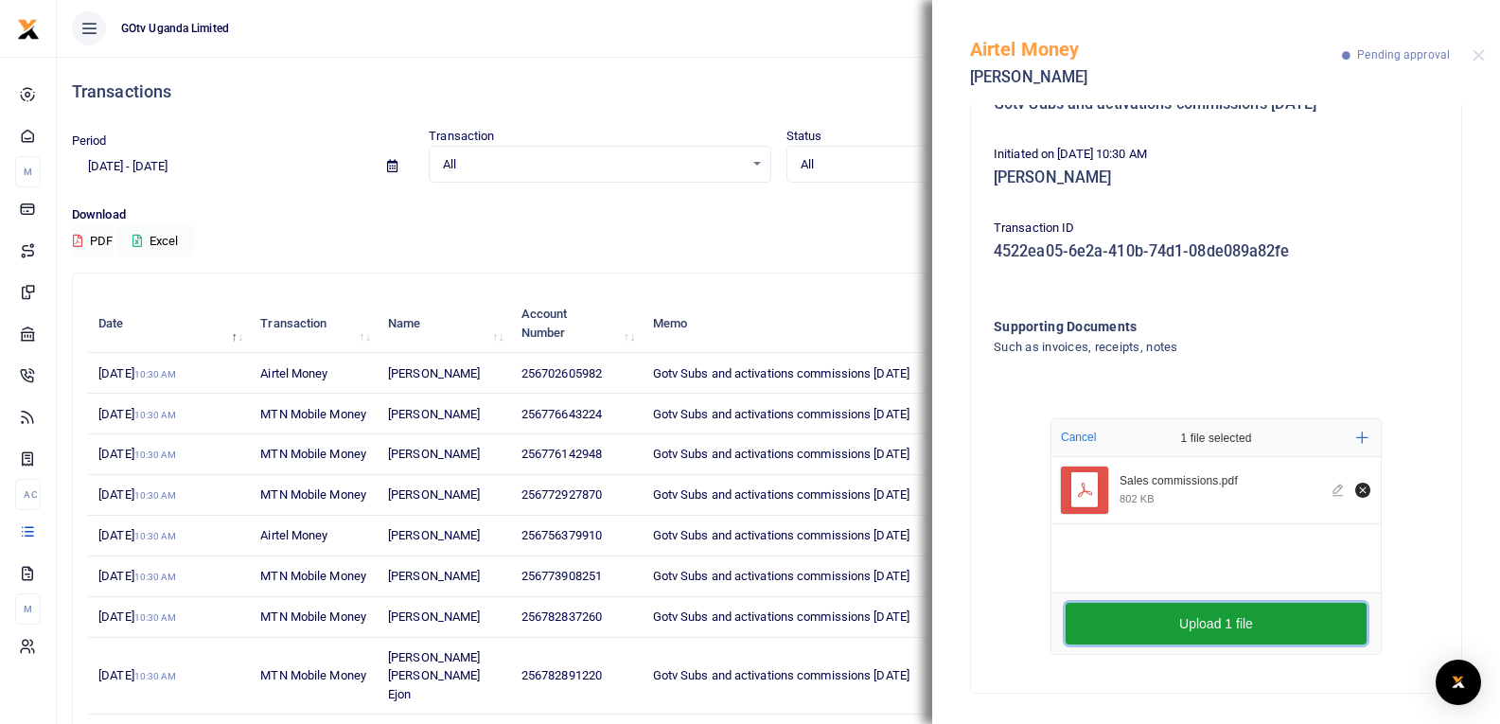
click at [1231, 616] on button "Upload 1 file" at bounding box center [1215, 624] width 301 height 42
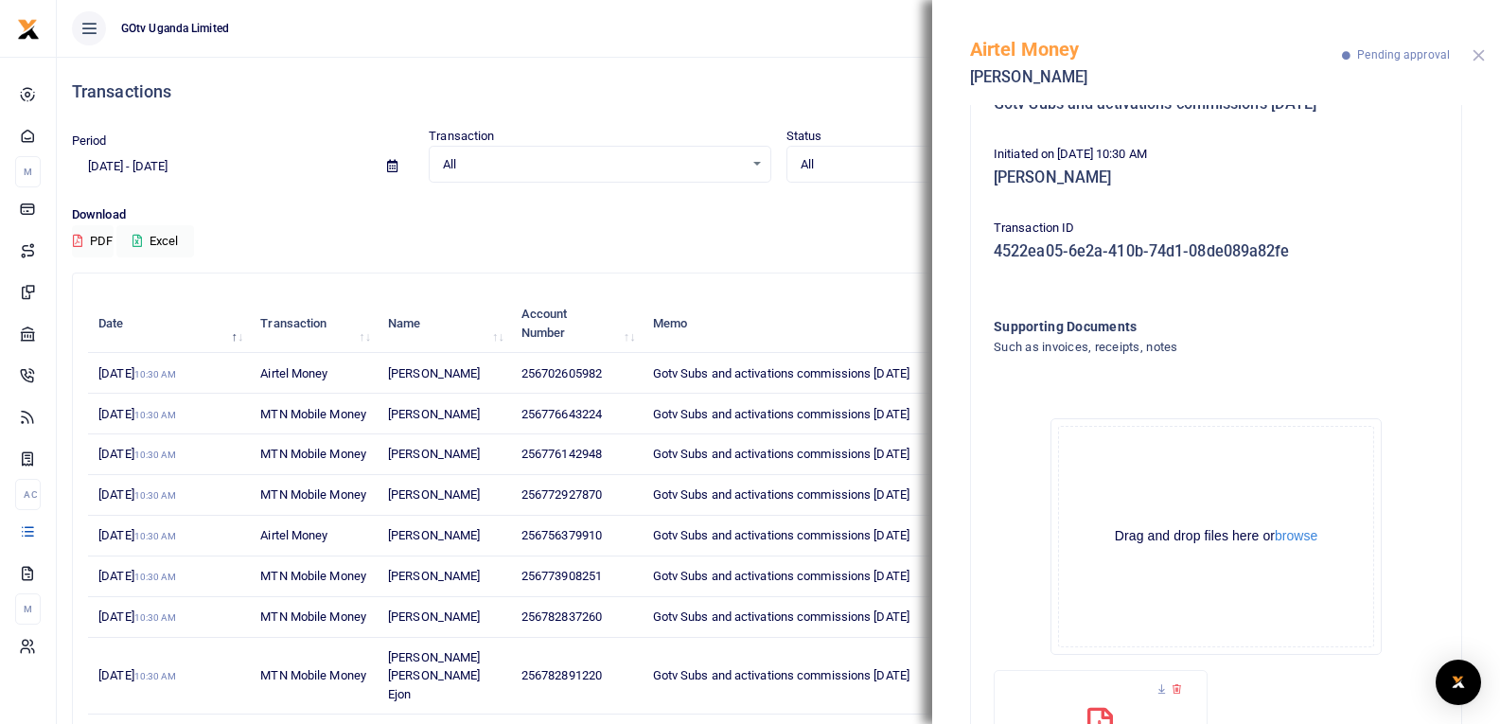
click at [1473, 50] on button "Close" at bounding box center [1478, 55] width 12 height 12
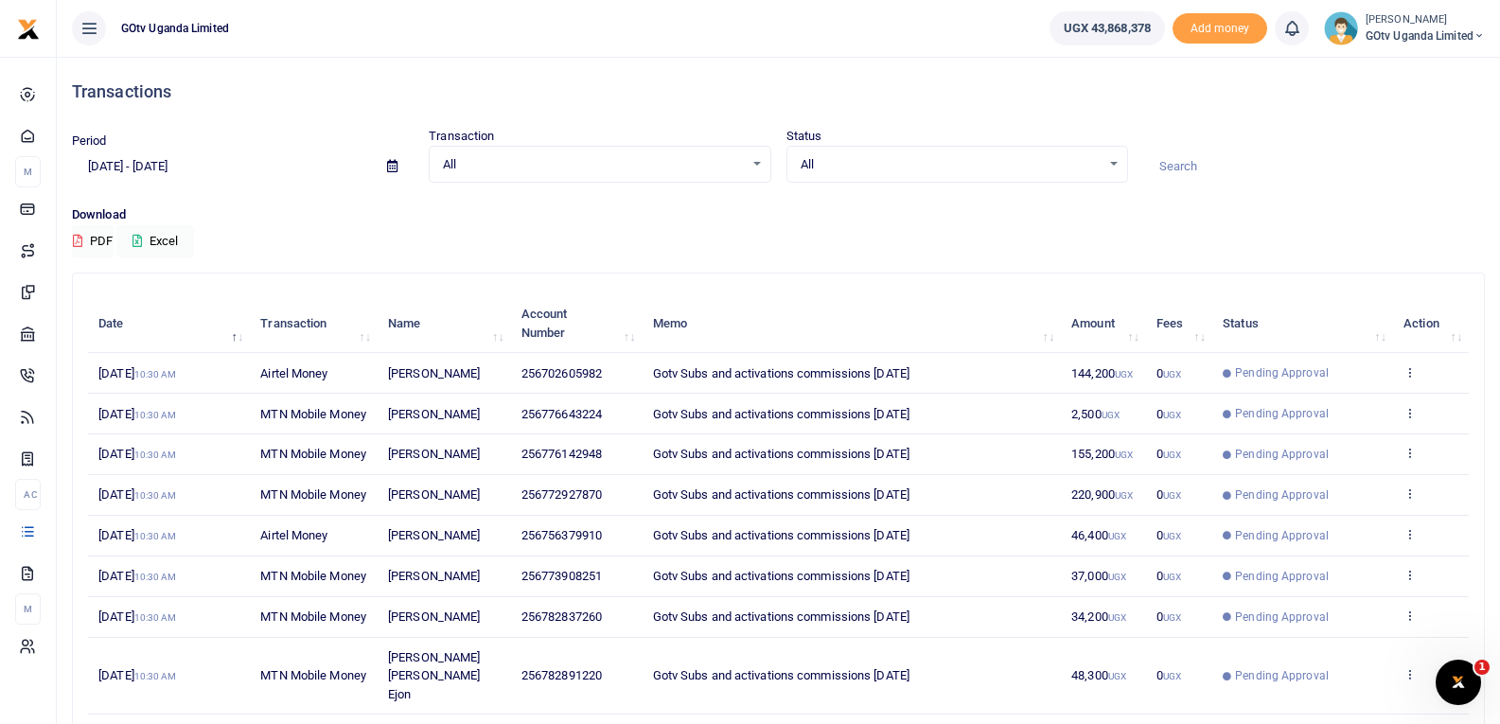
scroll to position [0, 0]
click at [1468, 36] on span "GOtv Uganda Limited" at bounding box center [1424, 35] width 119 height 17
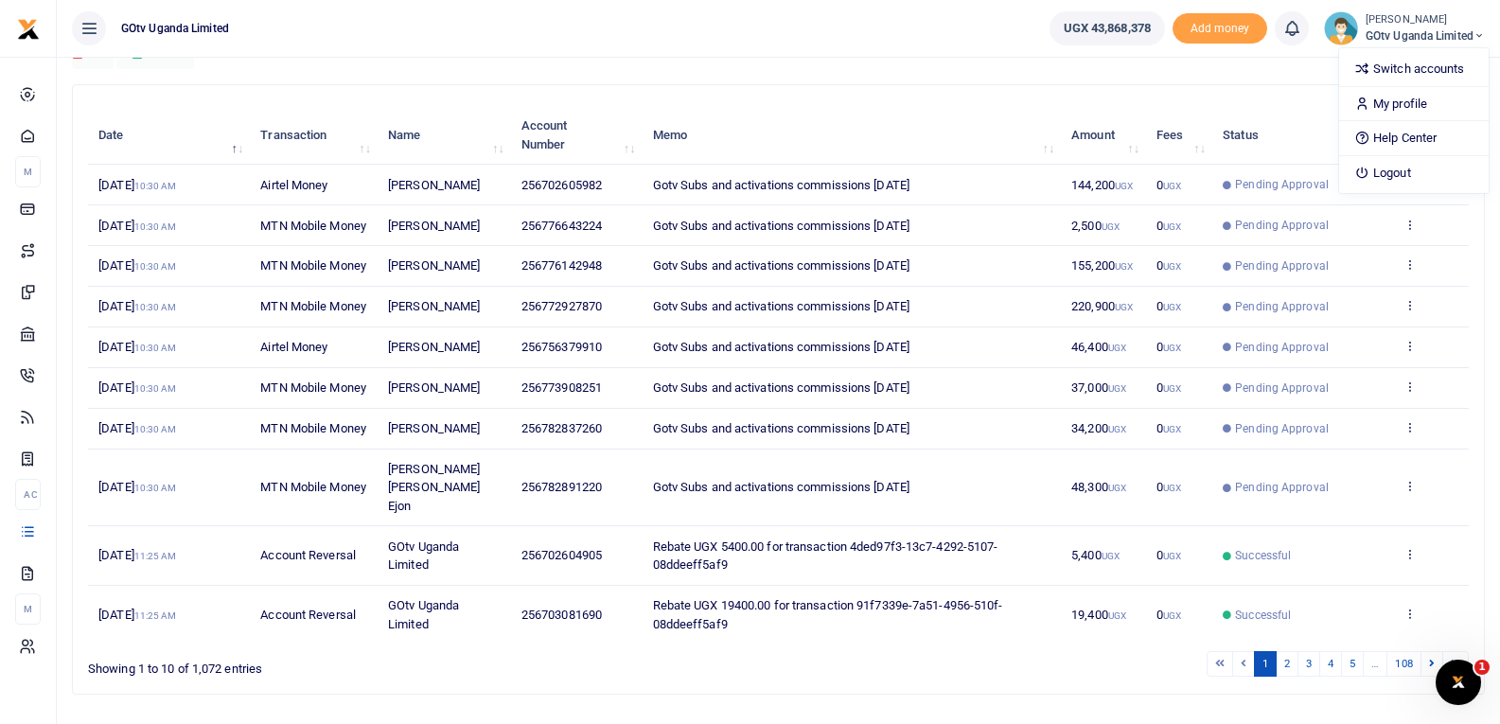
scroll to position [189, 0]
click at [1405, 310] on icon at bounding box center [1409, 303] width 12 height 13
click at [1347, 373] on link "View details" at bounding box center [1339, 382] width 149 height 26
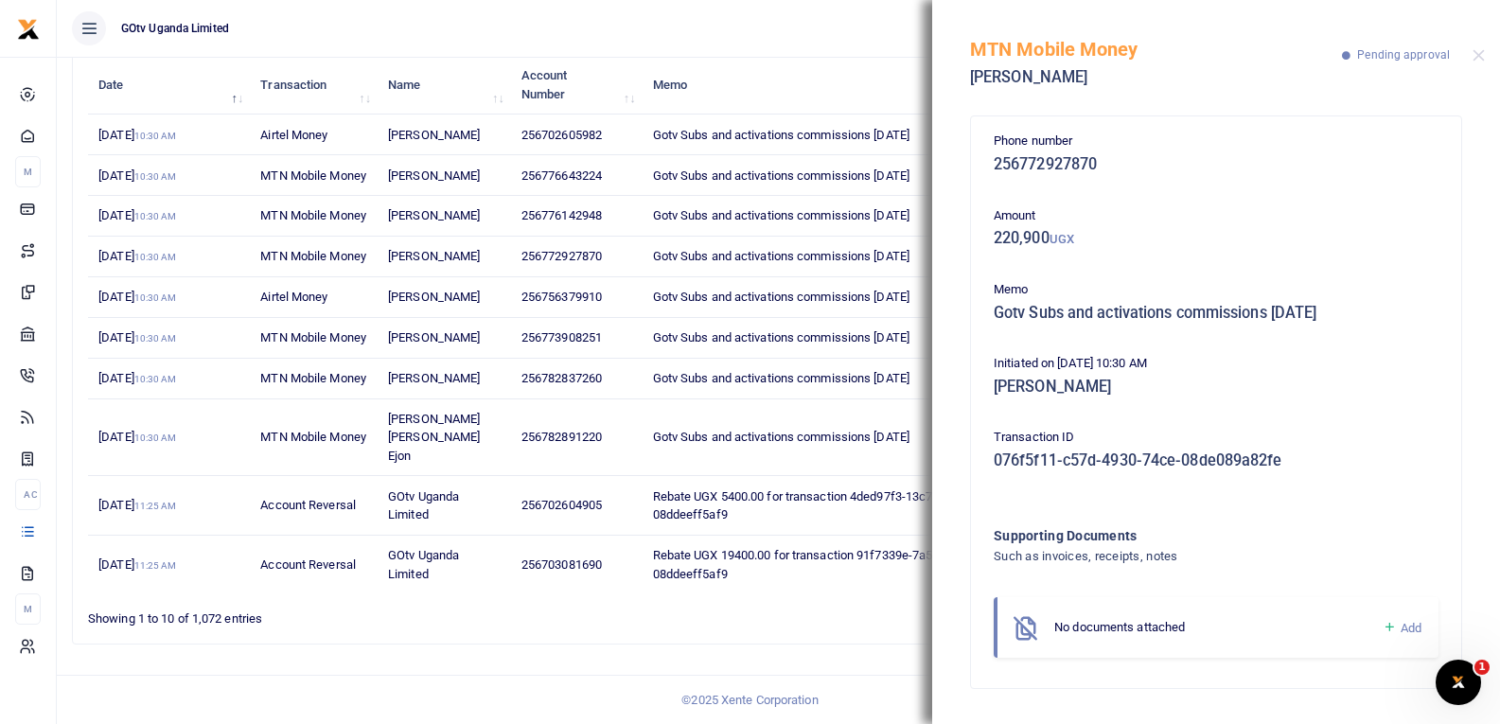
scroll to position [312, 0]
click at [1477, 53] on button "Close" at bounding box center [1478, 55] width 12 height 12
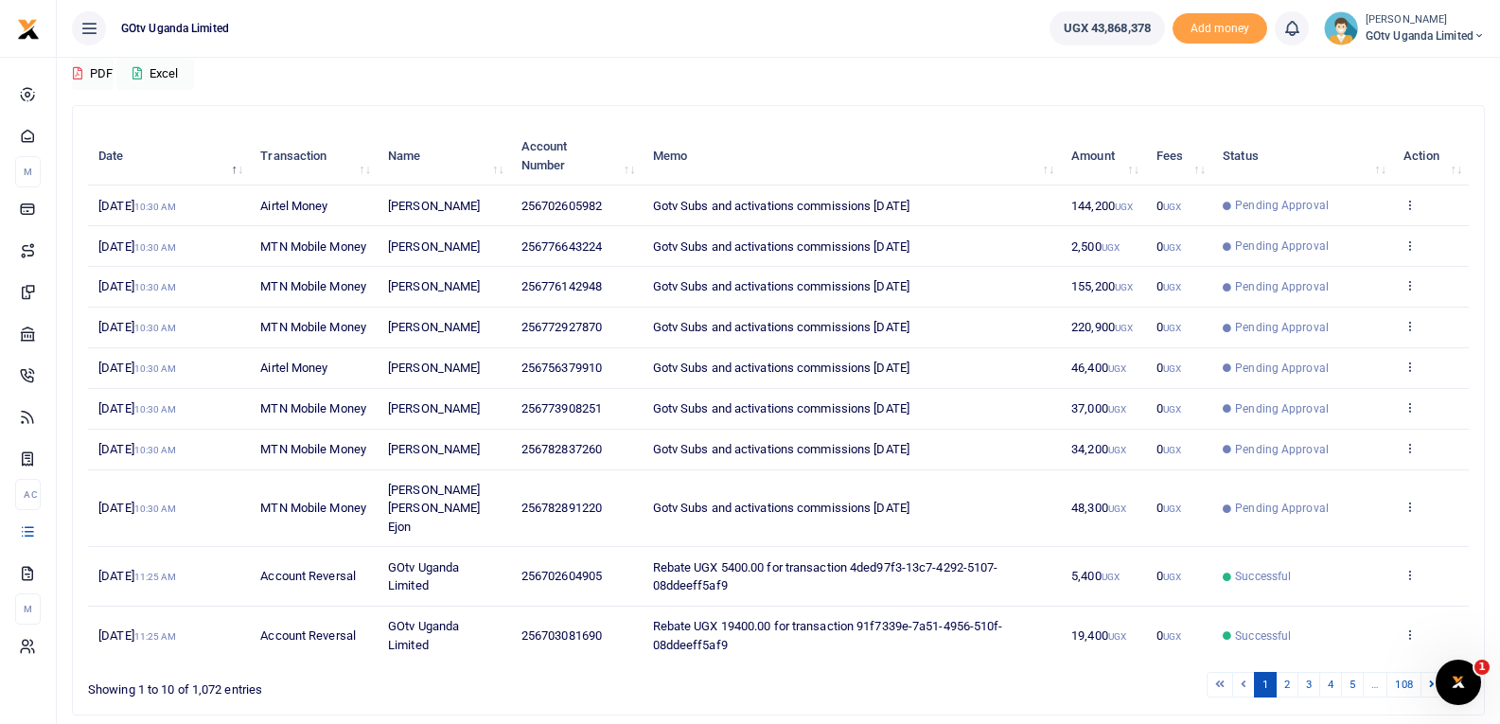
scroll to position [0, 0]
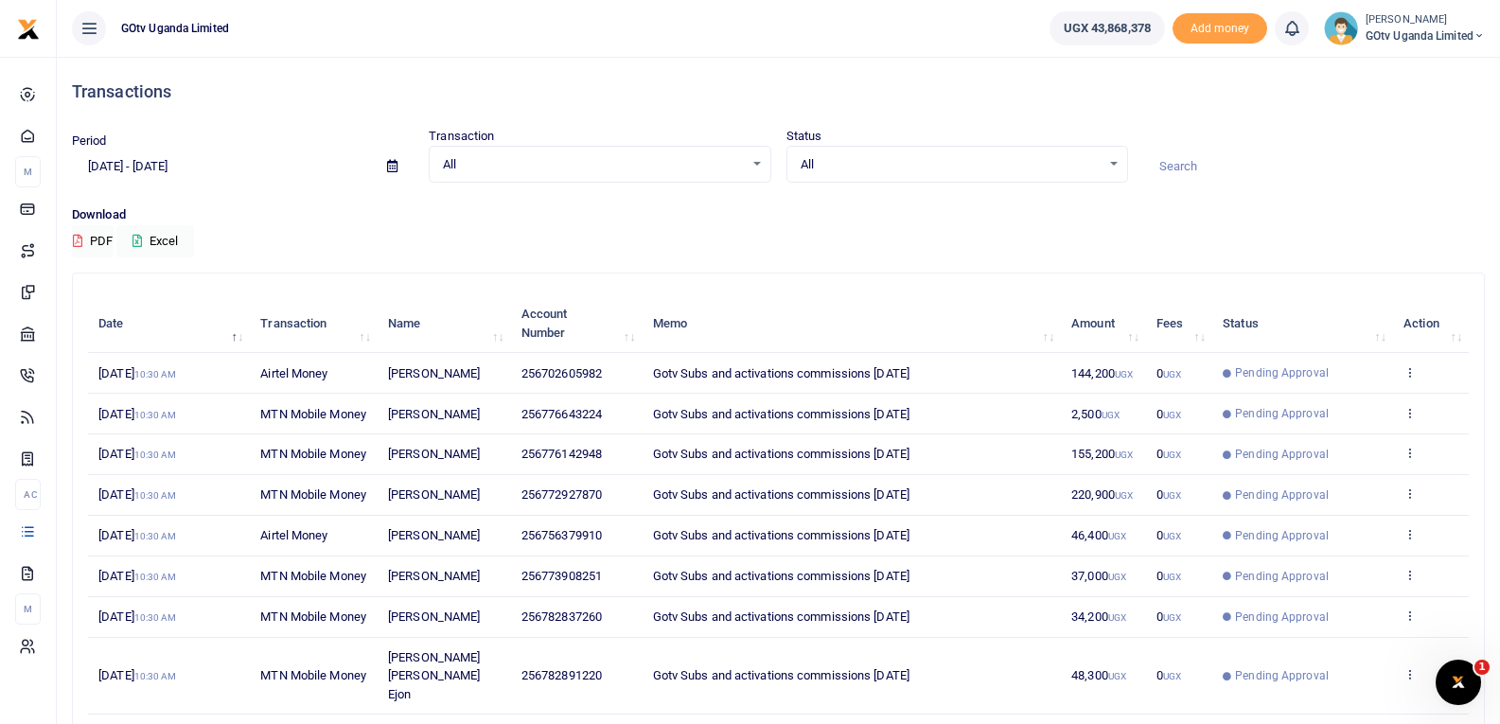
click at [1431, 34] on span "GOtv Uganda Limited" at bounding box center [1424, 35] width 119 height 17
